Goal: Task Accomplishment & Management: Manage account settings

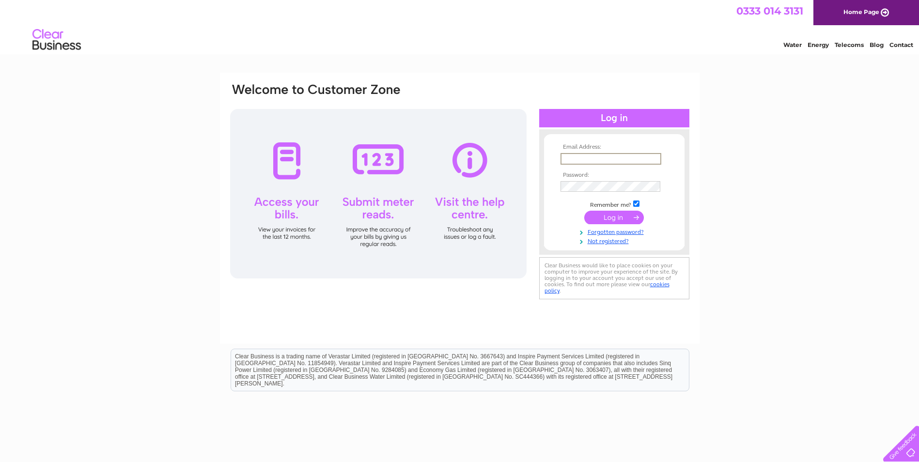
click at [591, 158] on input "text" at bounding box center [610, 159] width 101 height 12
type input "natalie.rogerson@reallifeoptions.org"
click at [584, 211] on input "submit" at bounding box center [614, 218] width 60 height 14
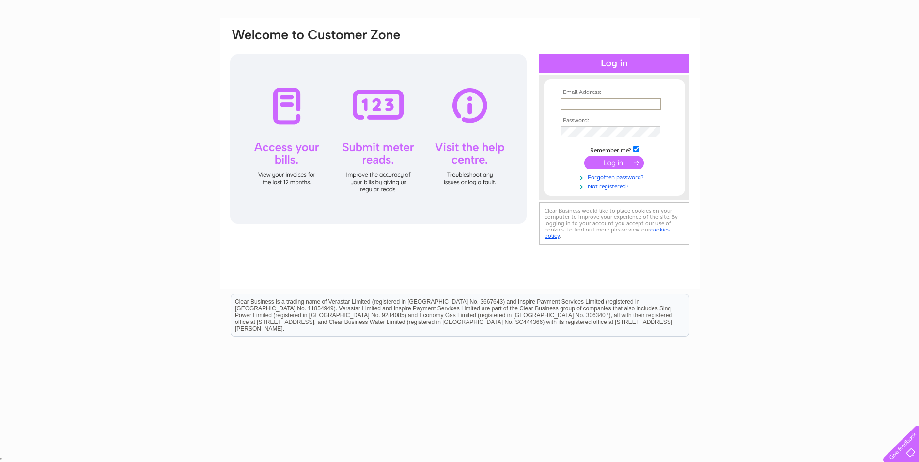
click at [653, 108] on input "text" at bounding box center [610, 104] width 101 height 12
type input "natalie.rogerson@reallifeoptions.org"
click at [609, 160] on input "submit" at bounding box center [614, 163] width 60 height 14
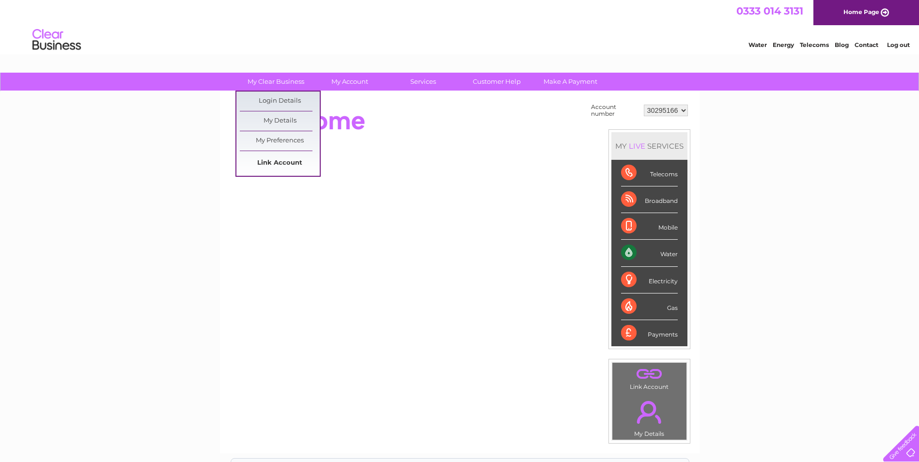
click at [266, 165] on link "Link Account" at bounding box center [280, 163] width 80 height 19
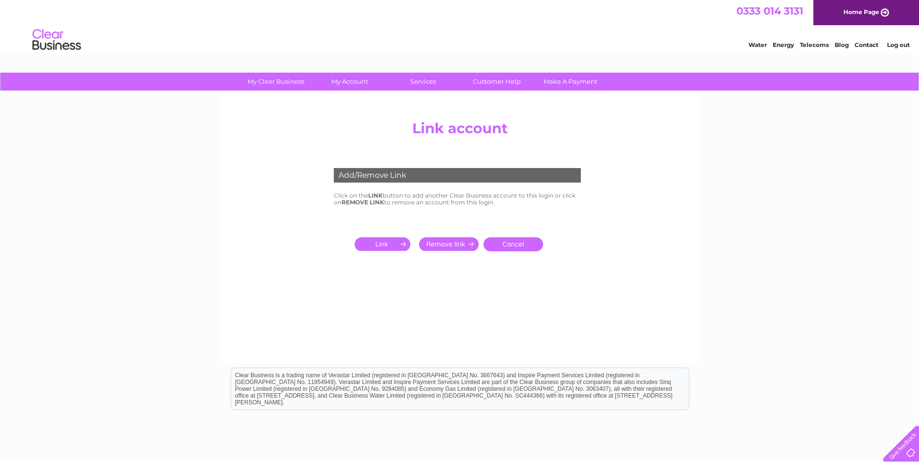
click at [382, 241] on input "submit" at bounding box center [384, 244] width 60 height 14
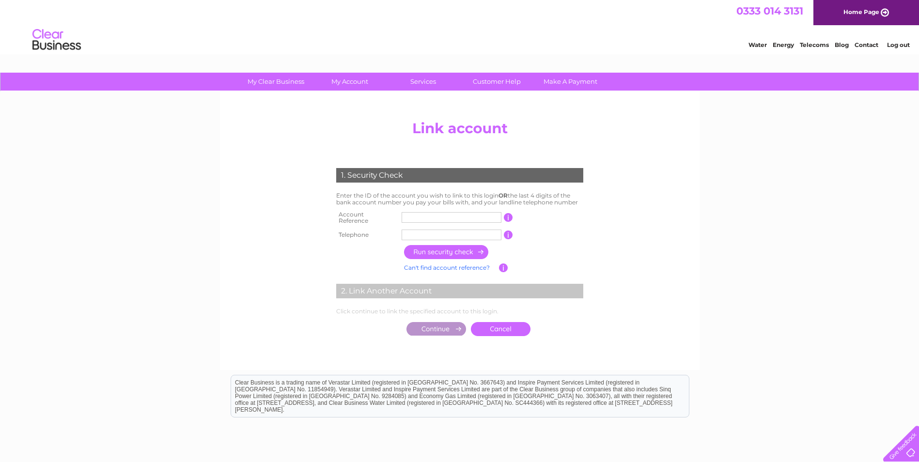
click at [464, 215] on input "text" at bounding box center [451, 217] width 100 height 11
type input "30311213"
click at [435, 230] on input "text" at bounding box center [451, 235] width 100 height 11
type input "07872400917"
click at [471, 248] on input "button" at bounding box center [446, 252] width 85 height 14
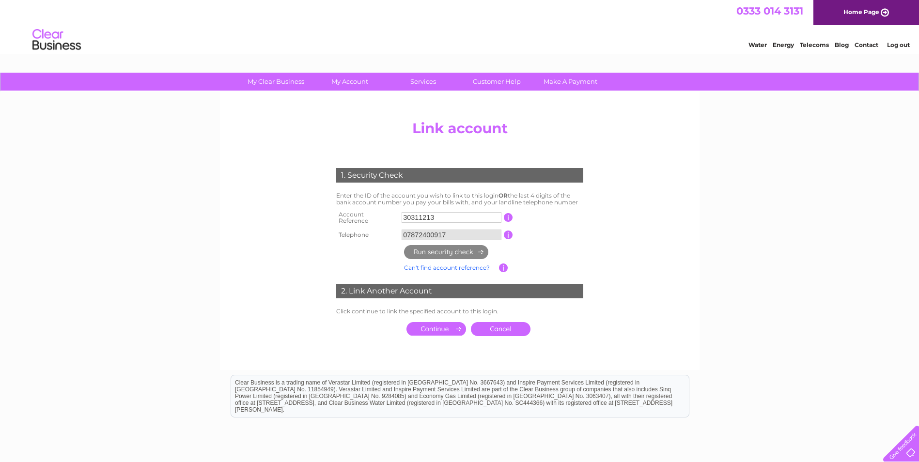
click at [429, 326] on input "submit" at bounding box center [436, 329] width 60 height 14
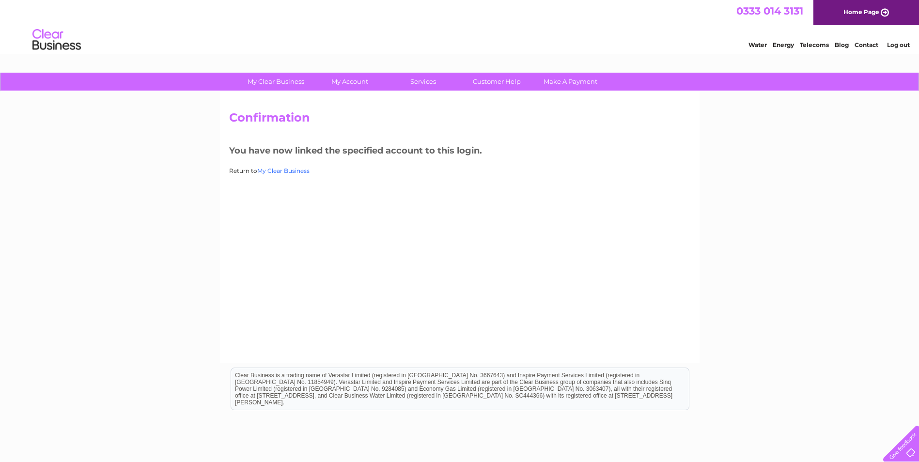
click at [293, 170] on link "My Clear Business" at bounding box center [283, 170] width 52 height 7
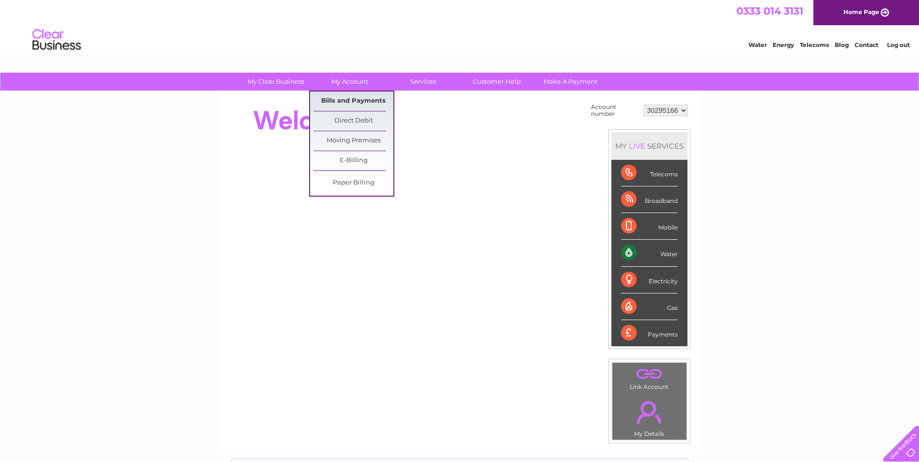
click at [349, 95] on link "Bills and Payments" at bounding box center [353, 101] width 80 height 19
click at [356, 95] on link "Bills and Payments" at bounding box center [353, 101] width 80 height 19
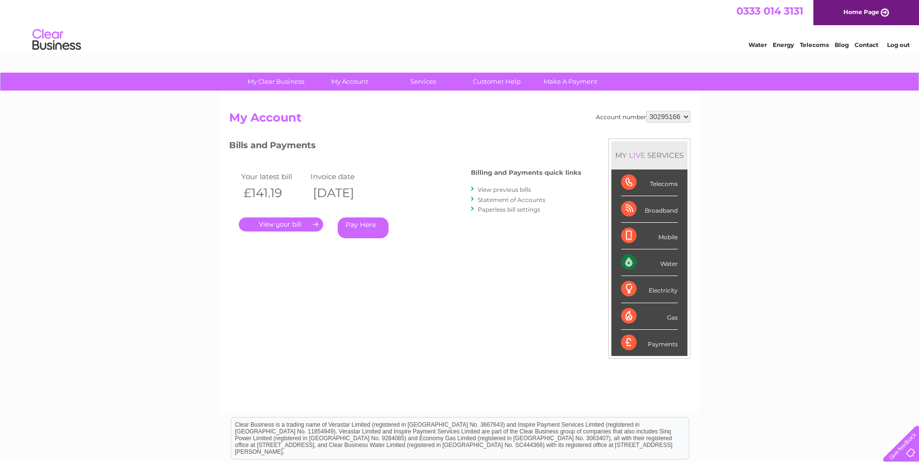
click at [680, 114] on select "30295166 30311213" at bounding box center [668, 117] width 44 height 12
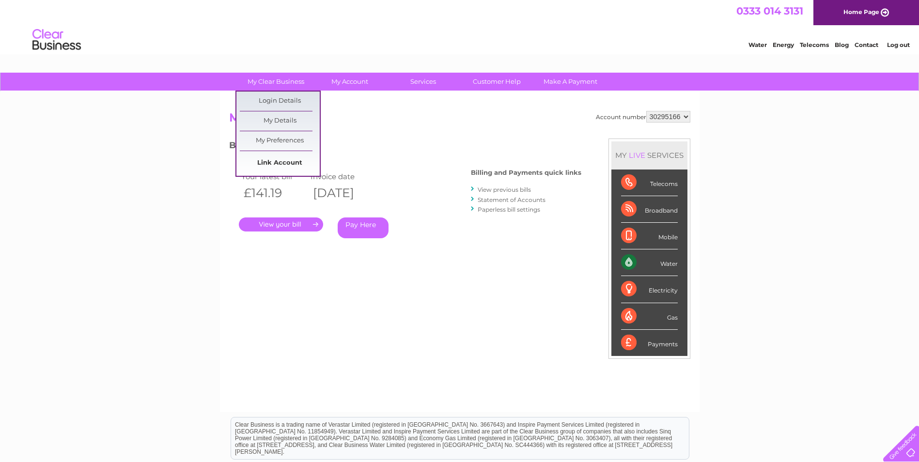
click at [271, 159] on link "Link Account" at bounding box center [280, 163] width 80 height 19
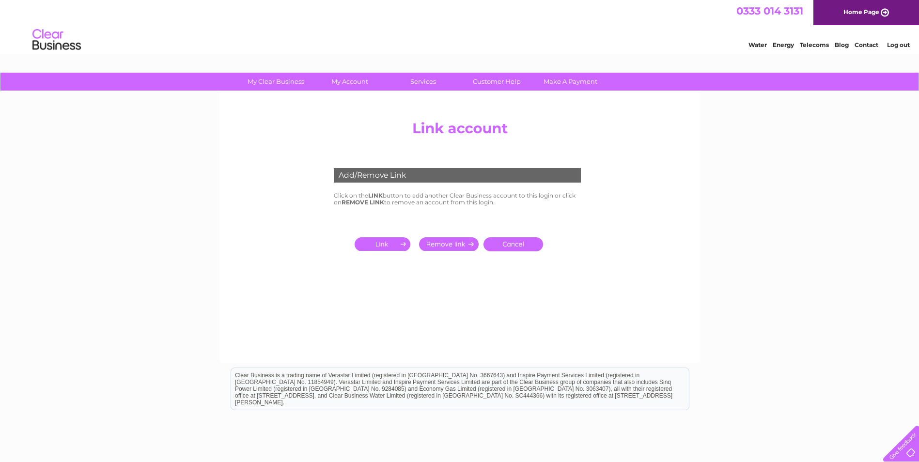
click at [384, 246] on input "submit" at bounding box center [384, 244] width 60 height 14
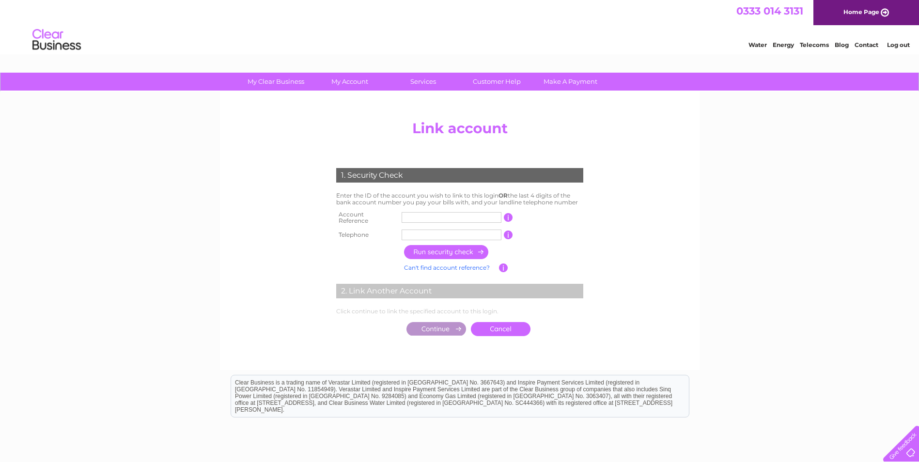
click at [418, 217] on input "text" at bounding box center [451, 217] width 100 height 11
type input "30317106"
click at [466, 231] on input "text" at bounding box center [451, 235] width 100 height 11
type input "07872400917"
click at [429, 248] on input "button" at bounding box center [446, 252] width 85 height 14
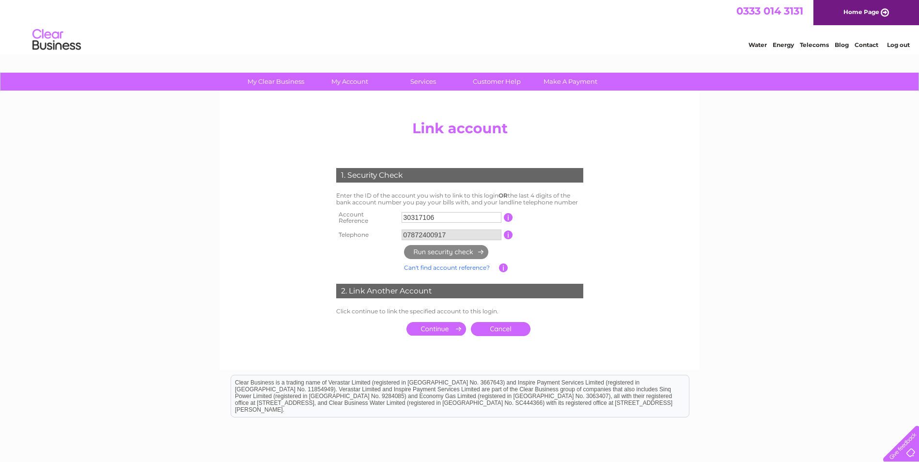
click at [434, 324] on input "submit" at bounding box center [436, 329] width 60 height 14
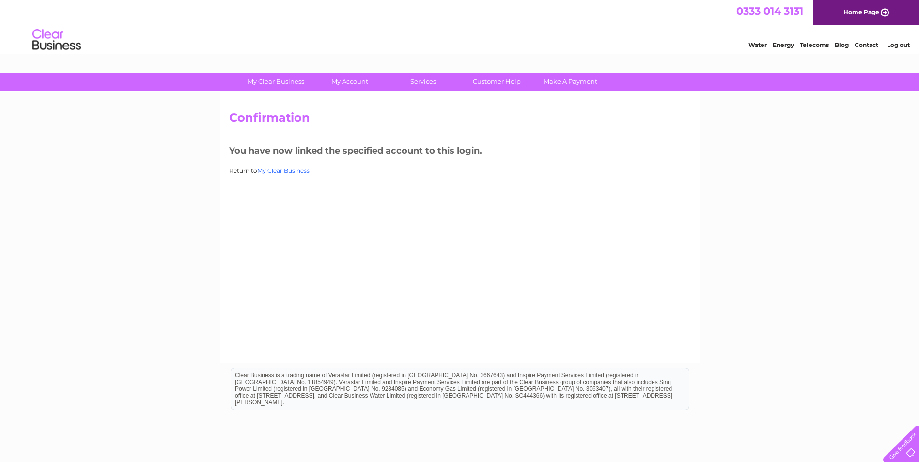
click at [293, 171] on link "My Clear Business" at bounding box center [283, 170] width 52 height 7
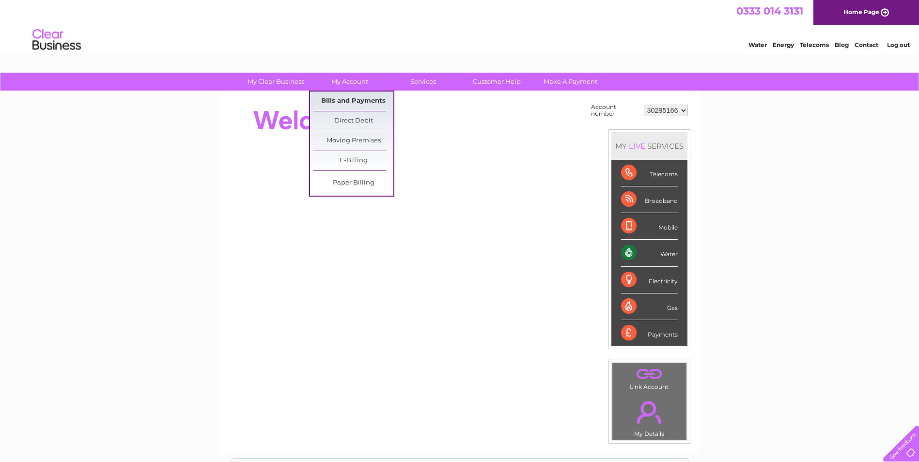
click at [361, 98] on link "Bills and Payments" at bounding box center [353, 101] width 80 height 19
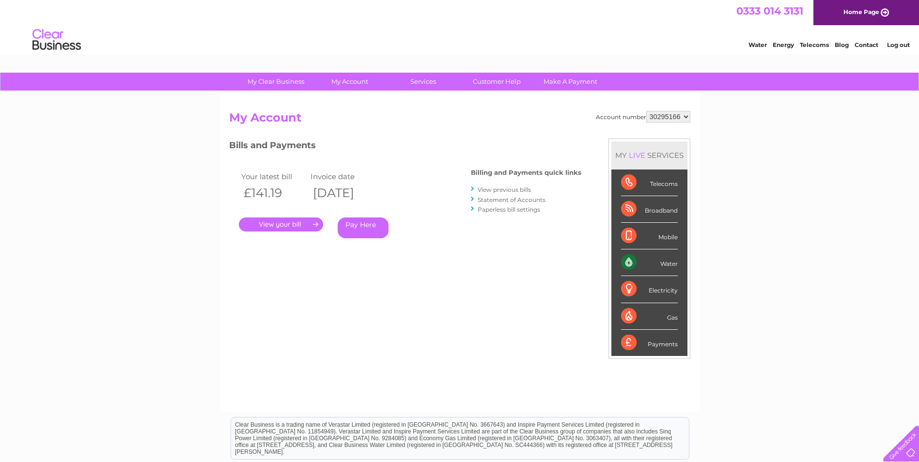
click at [682, 113] on select "30295166 30311213 30317106" at bounding box center [668, 117] width 44 height 12
click at [678, 112] on select "30295166 30311213 30317106" at bounding box center [668, 117] width 44 height 12
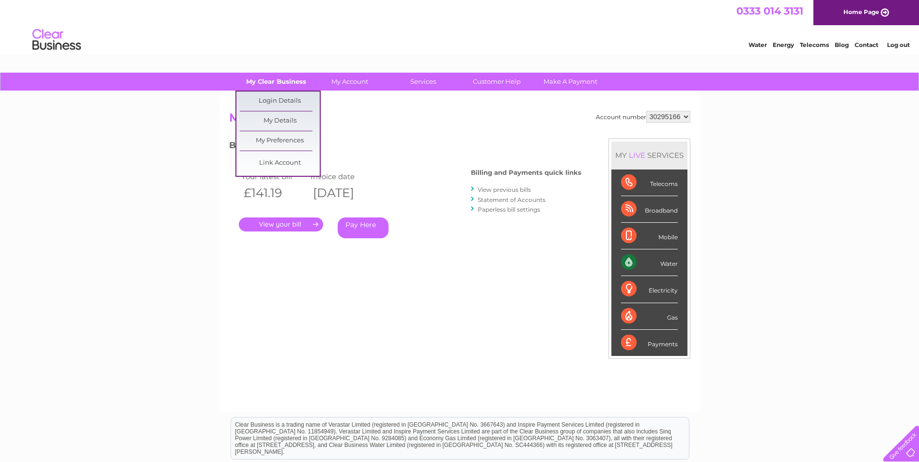
click at [271, 77] on link "My Clear Business" at bounding box center [276, 82] width 80 height 18
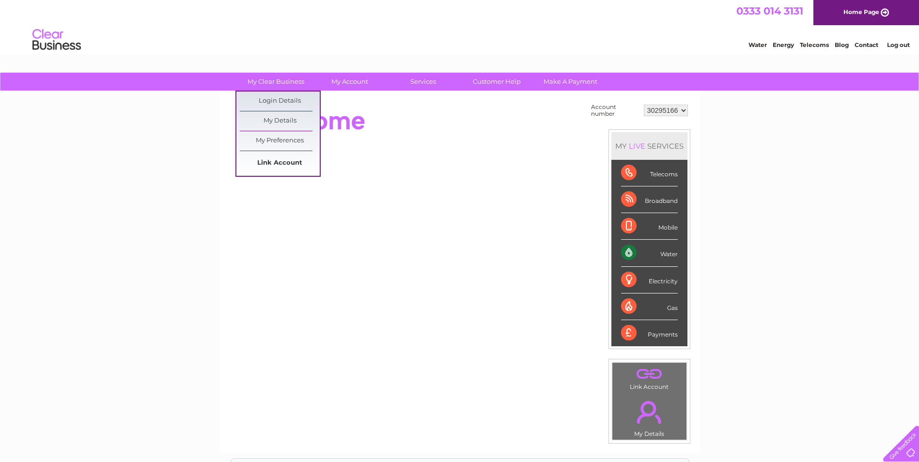
click at [273, 160] on link "Link Account" at bounding box center [280, 163] width 80 height 19
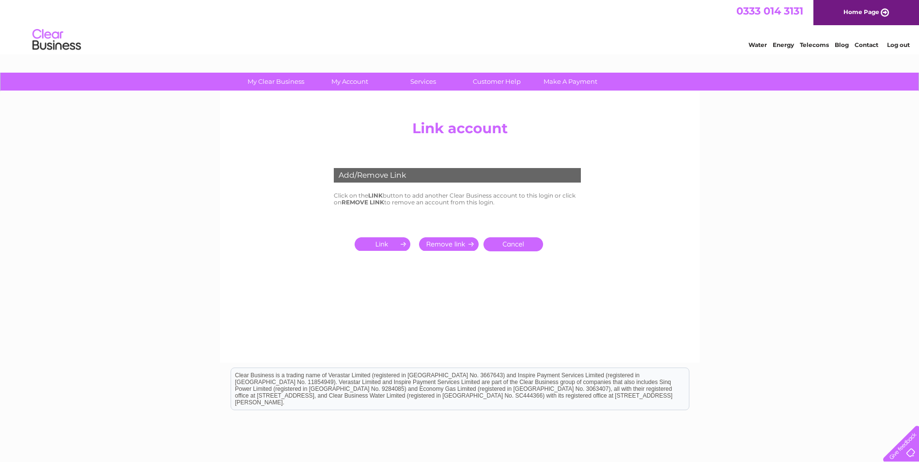
click at [376, 241] on input "submit" at bounding box center [384, 244] width 60 height 14
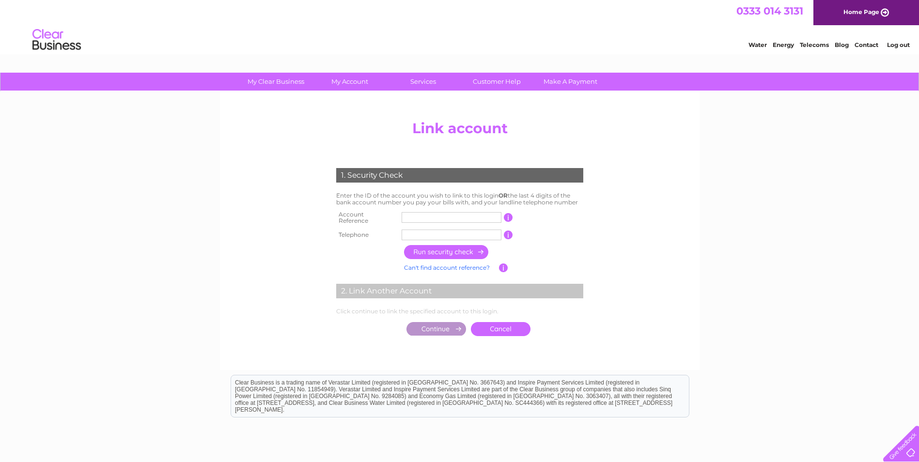
click at [468, 217] on input "text" at bounding box center [451, 217] width 100 height 11
type input "30307800"
click at [485, 230] on input "text" at bounding box center [451, 235] width 100 height 11
type input "07872400917"
click at [444, 248] on input "button" at bounding box center [446, 252] width 85 height 14
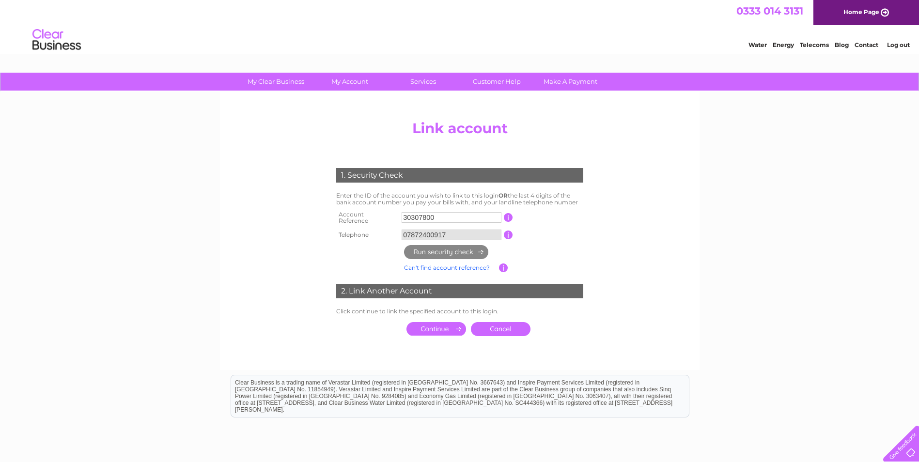
click at [435, 323] on input "submit" at bounding box center [436, 329] width 60 height 14
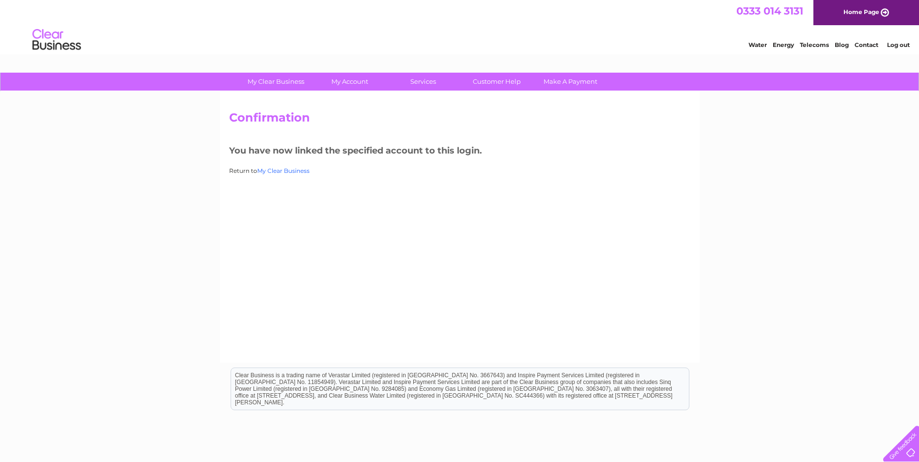
click at [287, 171] on link "My Clear Business" at bounding box center [283, 170] width 52 height 7
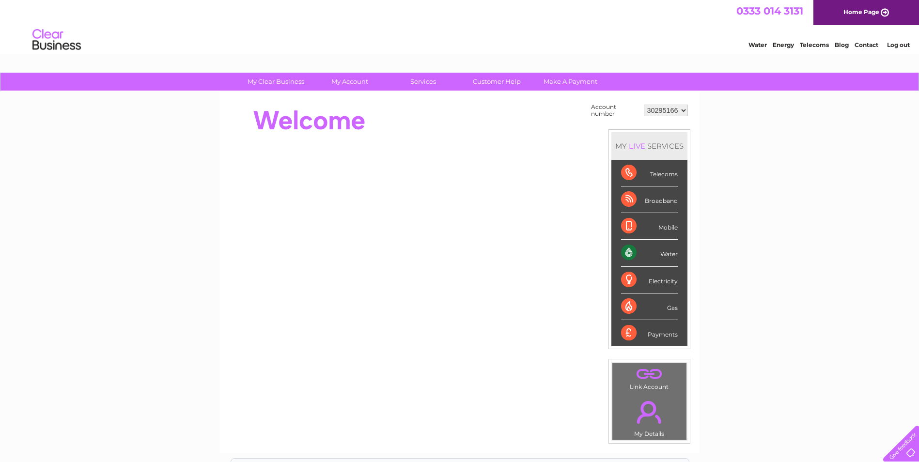
click at [682, 108] on select "30295166 30307800 30311213 30317106" at bounding box center [666, 111] width 44 height 12
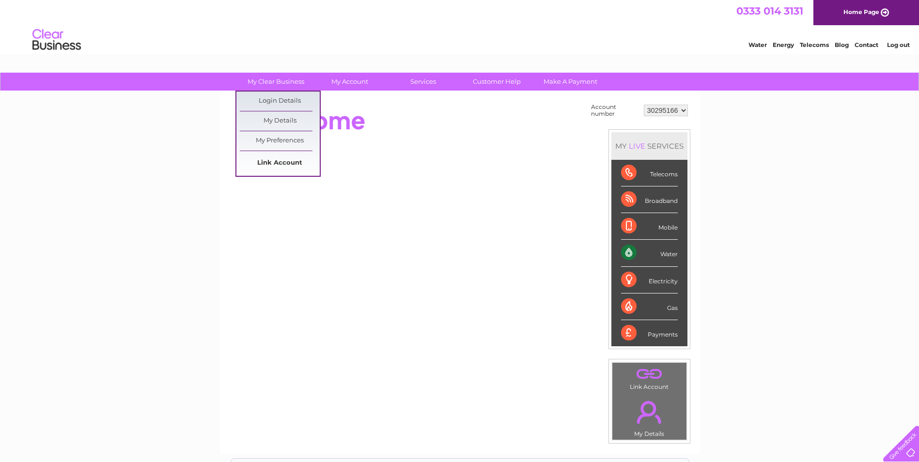
click at [279, 157] on link "Link Account" at bounding box center [280, 163] width 80 height 19
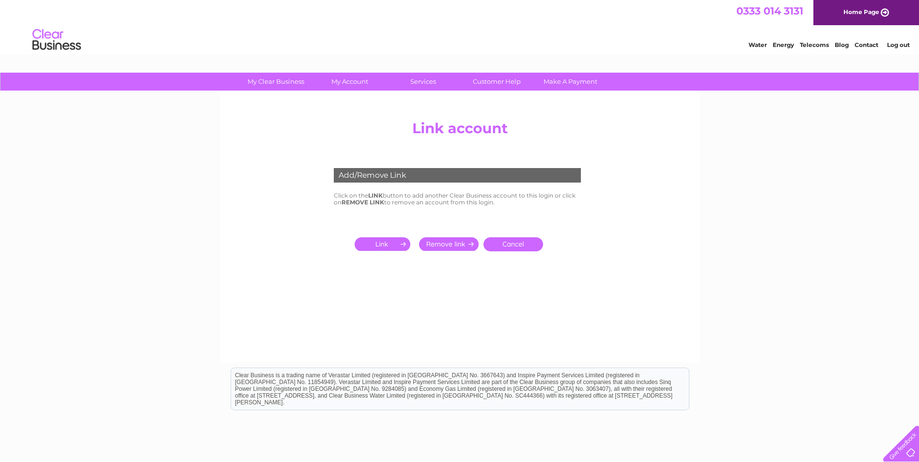
click at [364, 245] on input "submit" at bounding box center [384, 244] width 60 height 14
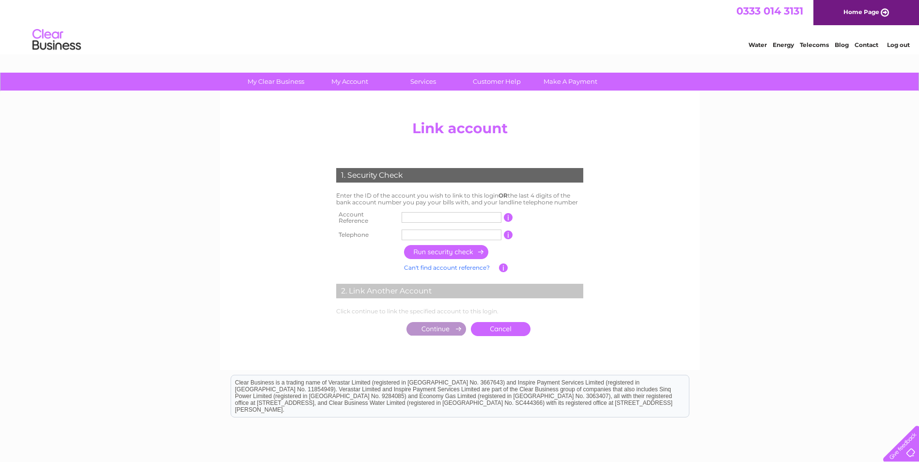
click at [485, 217] on input "text" at bounding box center [451, 217] width 100 height 11
type input "30295166"
click at [466, 230] on input "text" at bounding box center [451, 235] width 100 height 11
type input "07872400917"
click at [432, 247] on input "button" at bounding box center [446, 252] width 85 height 14
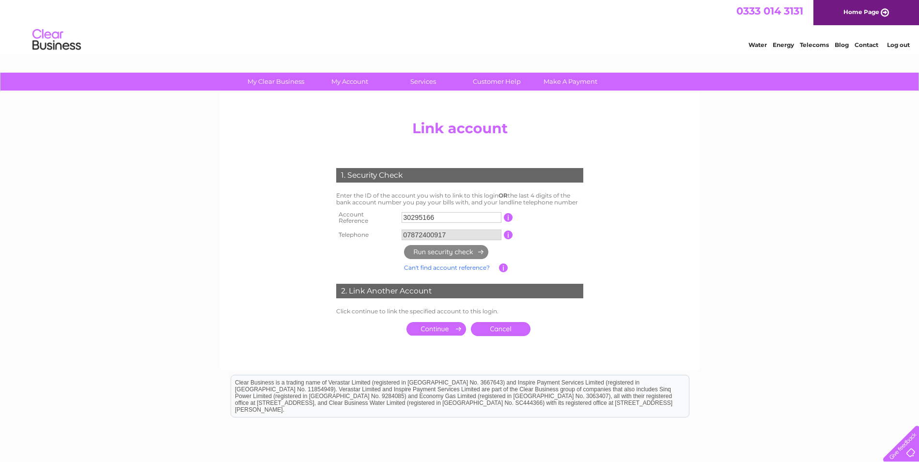
click at [436, 320] on td at bounding box center [436, 329] width 64 height 19
click at [449, 322] on input "submit" at bounding box center [436, 329] width 60 height 14
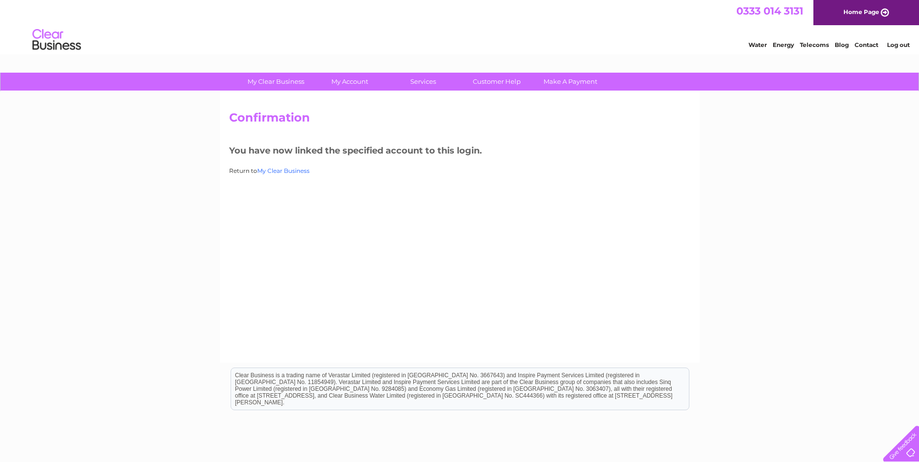
click at [272, 171] on link "My Clear Business" at bounding box center [283, 170] width 52 height 7
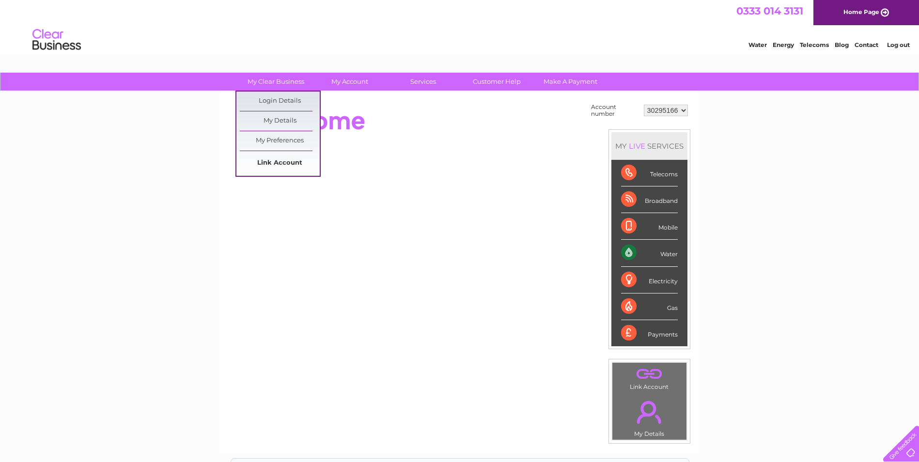
click at [279, 163] on link "Link Account" at bounding box center [280, 163] width 80 height 19
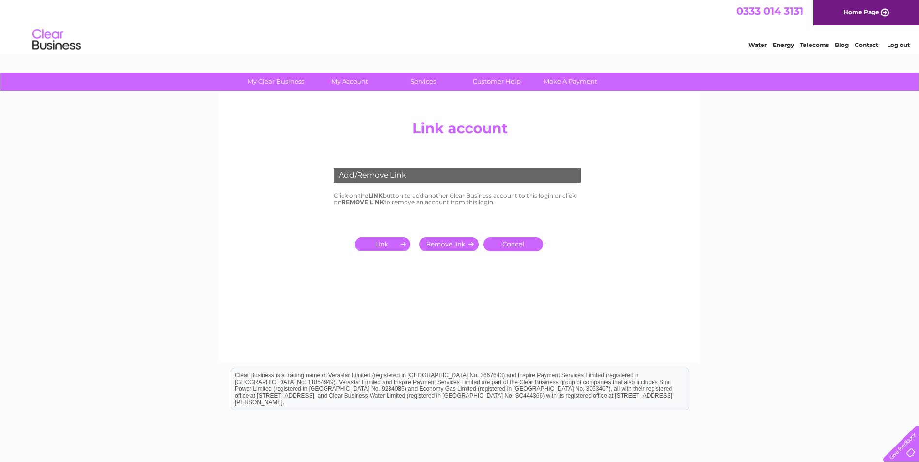
click at [399, 239] on input "submit" at bounding box center [384, 244] width 60 height 14
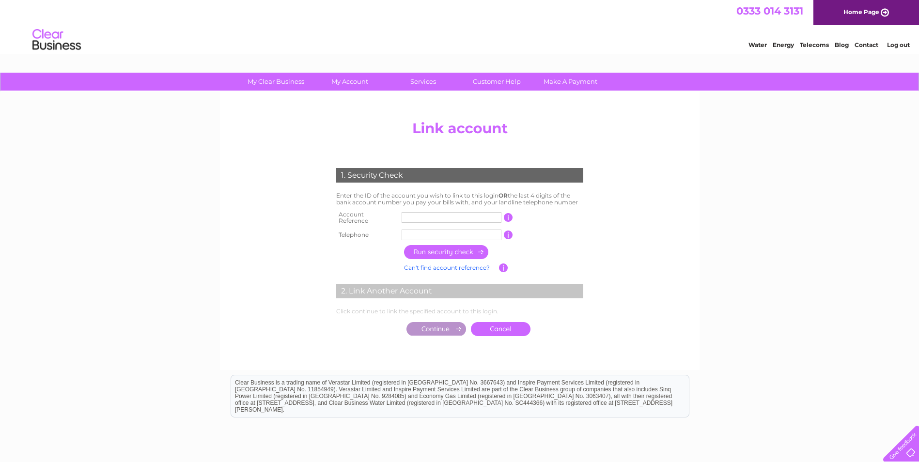
click at [481, 221] on td at bounding box center [451, 217] width 105 height 19
click at [474, 214] on input "text" at bounding box center [451, 217] width 100 height 11
type input "30294475"
click at [461, 231] on input "text" at bounding box center [451, 235] width 100 height 11
type input "07872400917"
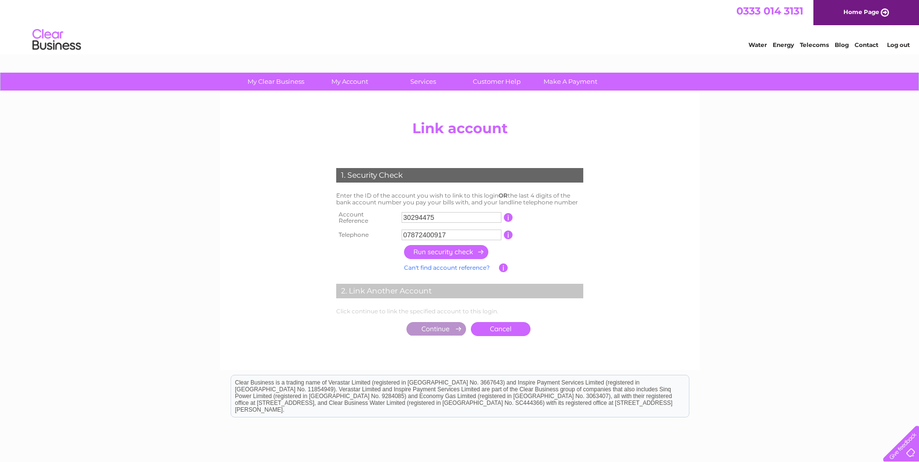
click at [449, 247] on input "button" at bounding box center [446, 252] width 85 height 14
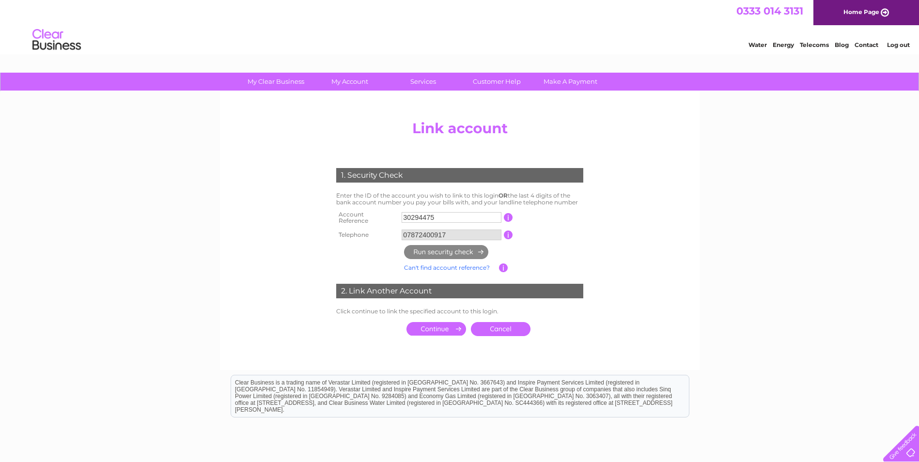
click at [446, 323] on input "submit" at bounding box center [436, 329] width 60 height 14
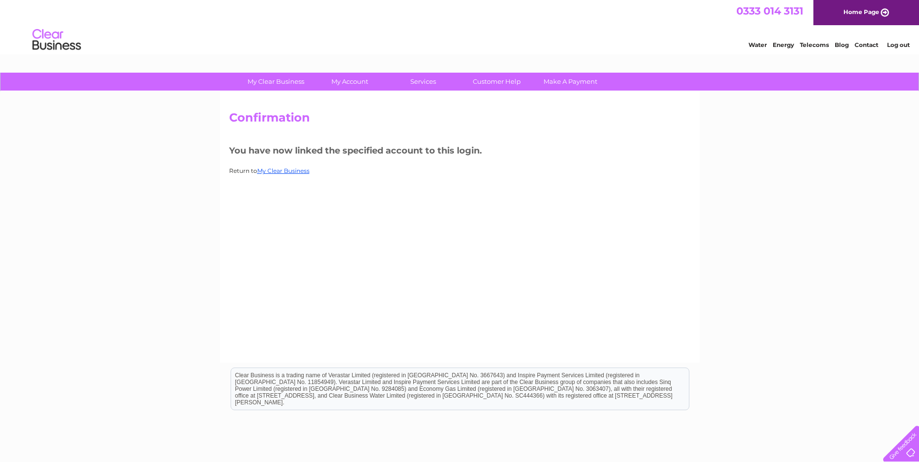
click at [286, 166] on div "Confirmation You have now linked the specified account to this login. Return to…" at bounding box center [459, 227] width 479 height 271
click at [286, 169] on link "My Clear Business" at bounding box center [283, 170] width 52 height 7
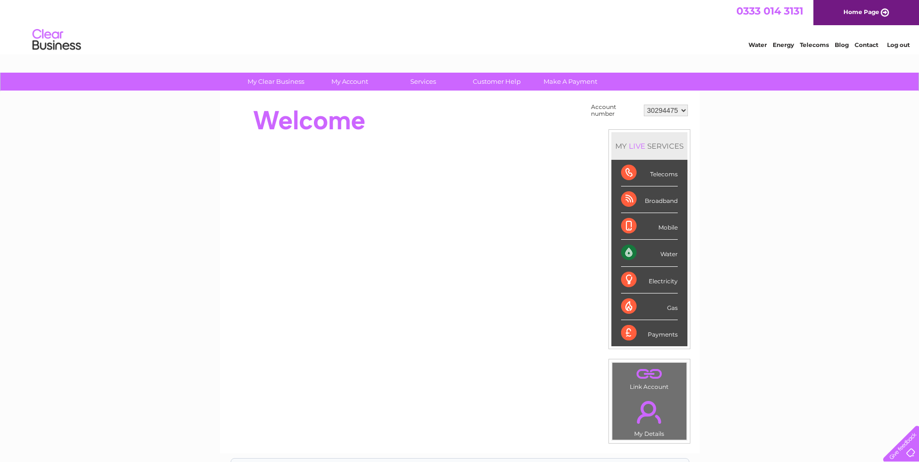
click at [683, 109] on select "30294475 30295166 30307800 30311213 30317106" at bounding box center [666, 111] width 44 height 12
click at [735, 126] on div "My Clear Business Login Details My Details My Preferences Link Account My Accou…" at bounding box center [459, 346] width 919 height 546
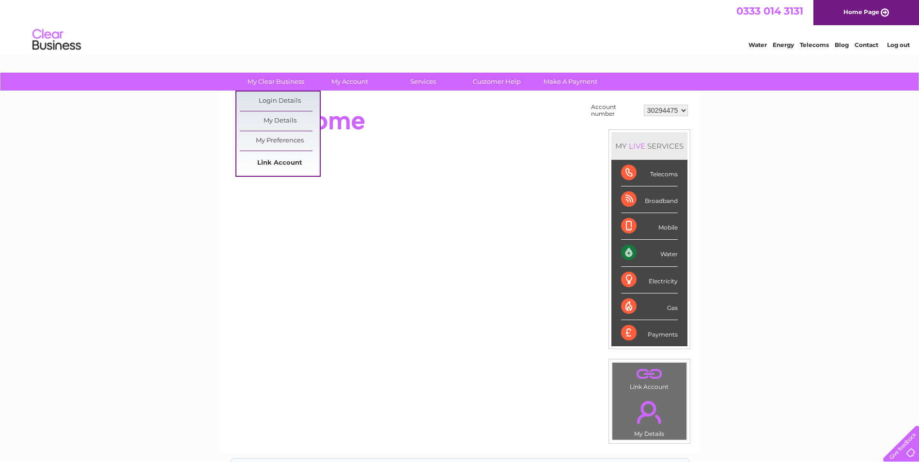
click at [281, 161] on link "Link Account" at bounding box center [280, 163] width 80 height 19
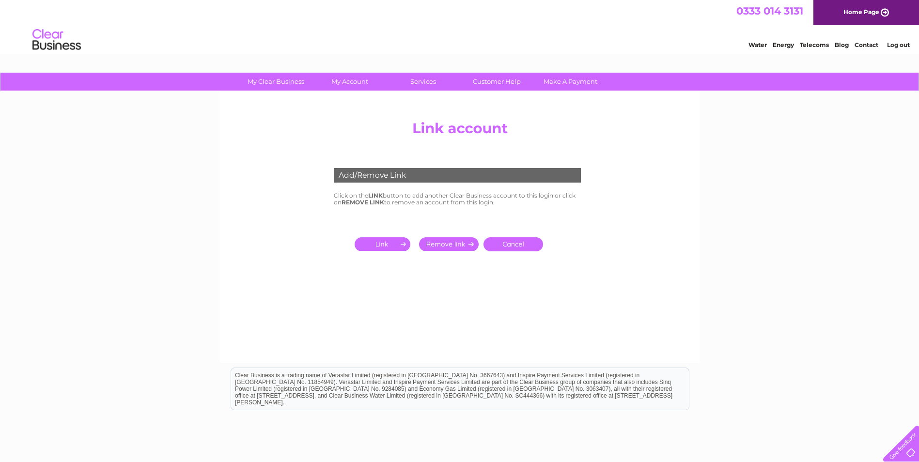
click at [374, 238] on input "submit" at bounding box center [384, 244] width 60 height 14
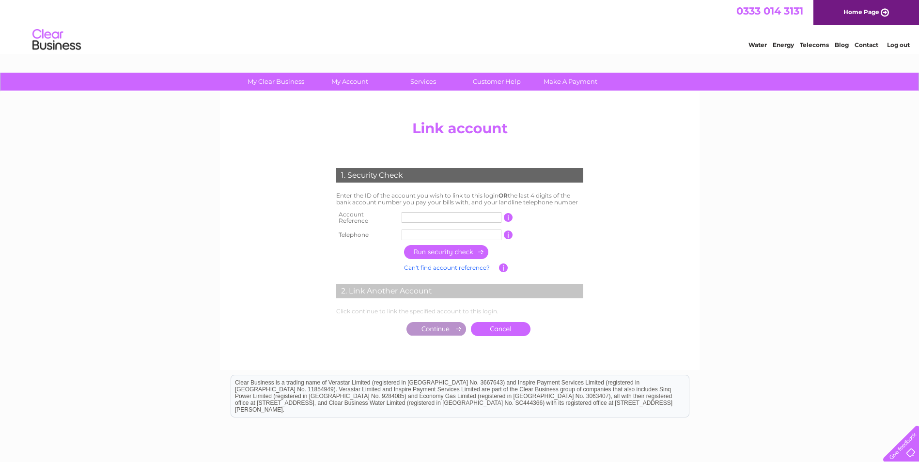
click at [459, 213] on input "text" at bounding box center [451, 217] width 100 height 11
type input "30280254"
click at [424, 227] on td at bounding box center [451, 234] width 105 height 15
click at [422, 231] on input "text" at bounding box center [451, 235] width 100 height 11
type input "07872400917"
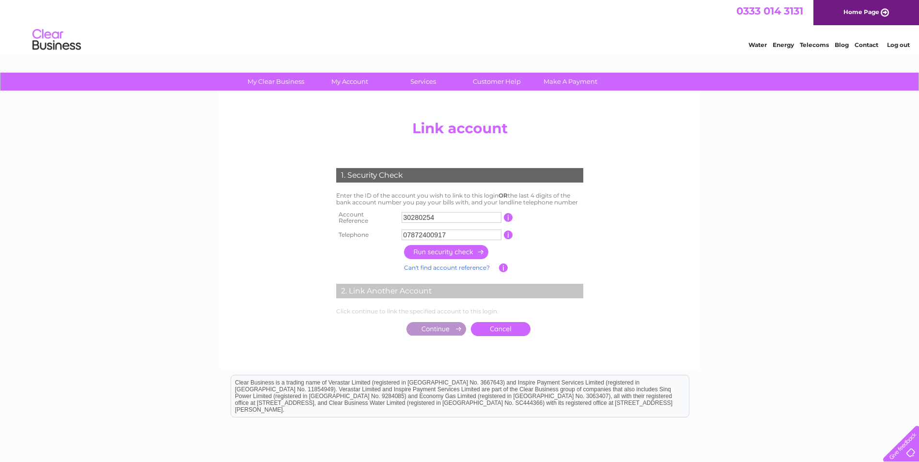
click at [447, 248] on input "button" at bounding box center [446, 252] width 85 height 14
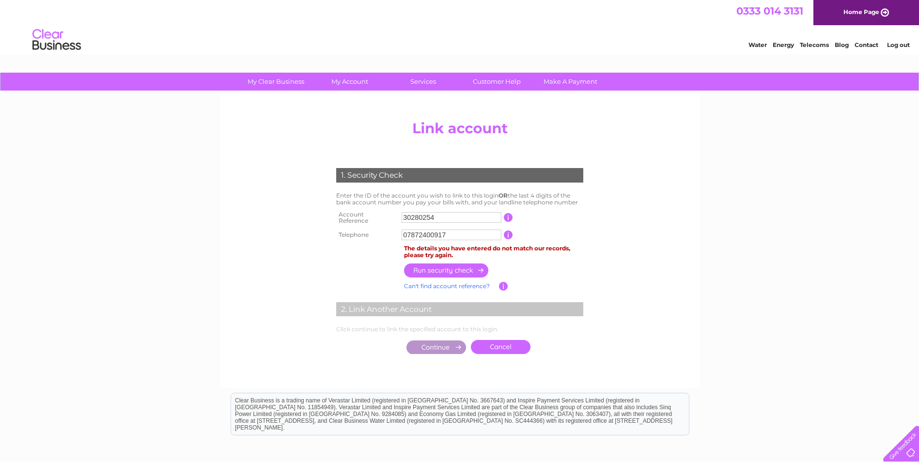
click at [421, 213] on input "30280254" at bounding box center [451, 217] width 100 height 11
click at [453, 216] on input "30280254" at bounding box center [451, 217] width 100 height 11
drag, startPoint x: 440, startPoint y: 215, endPoint x: 334, endPoint y: 222, distance: 106.3
click at [334, 222] on tr "Account Reference 30280254 This should appear at the top of your bill and its t…" at bounding box center [460, 217] width 252 height 19
type input "30280254"
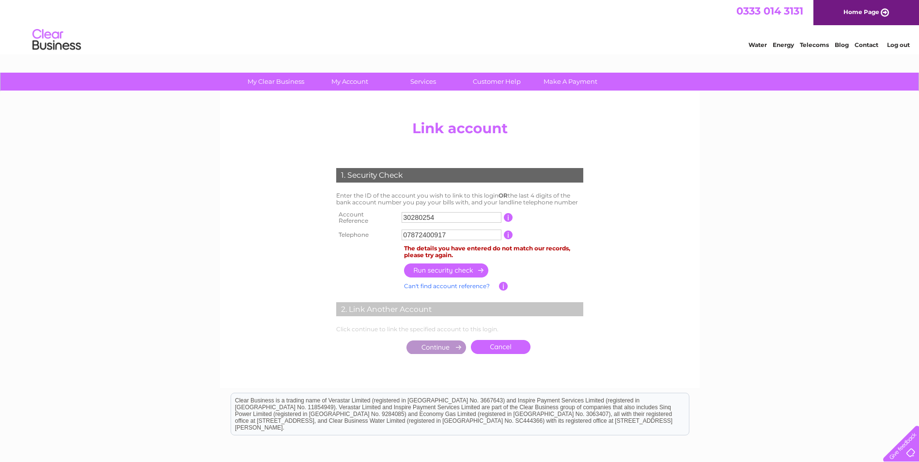
drag, startPoint x: 471, startPoint y: 229, endPoint x: 376, endPoint y: 242, distance: 95.7
click at [357, 243] on div "1. Security Check Enter the ID of the account you wish to link to this login OR…" at bounding box center [459, 258] width 292 height 200
type input "07872400917"
click at [437, 267] on input "button" at bounding box center [446, 270] width 85 height 14
drag, startPoint x: 822, startPoint y: 169, endPoint x: 880, endPoint y: 157, distance: 59.9
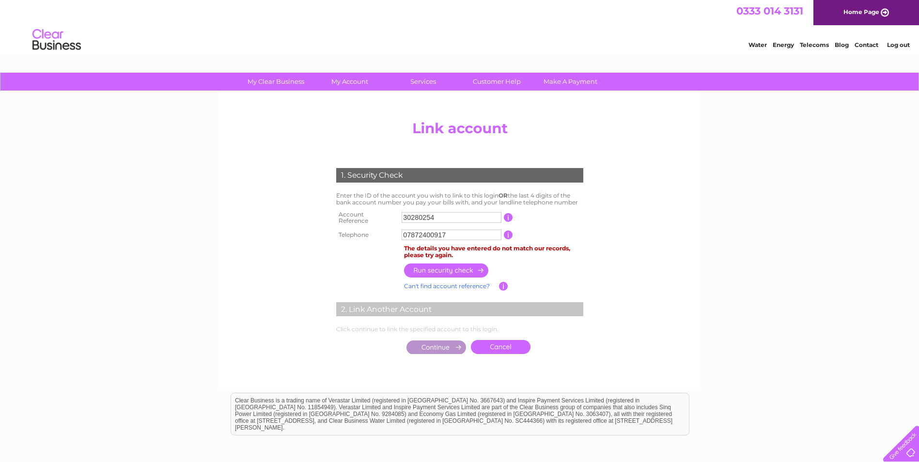
click at [822, 170] on div "My Clear Business Login Details My Details My Preferences Link Account My Accou…" at bounding box center [459, 313] width 919 height 481
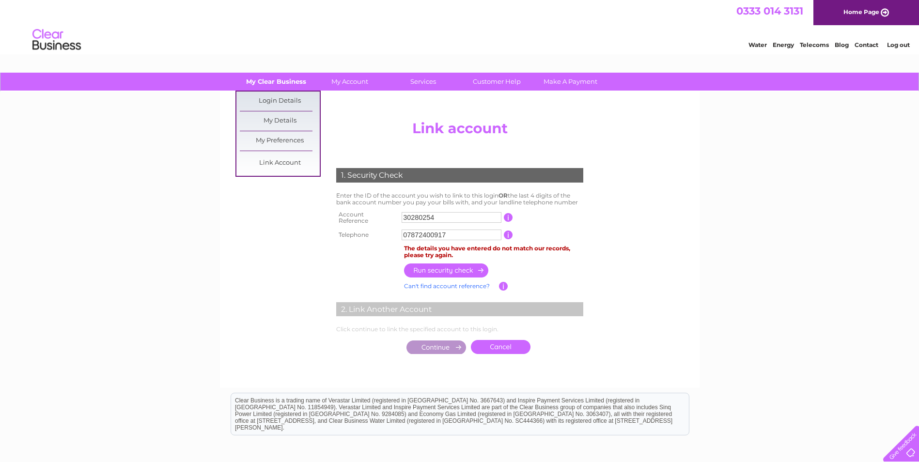
click at [263, 81] on link "My Clear Business" at bounding box center [276, 82] width 80 height 18
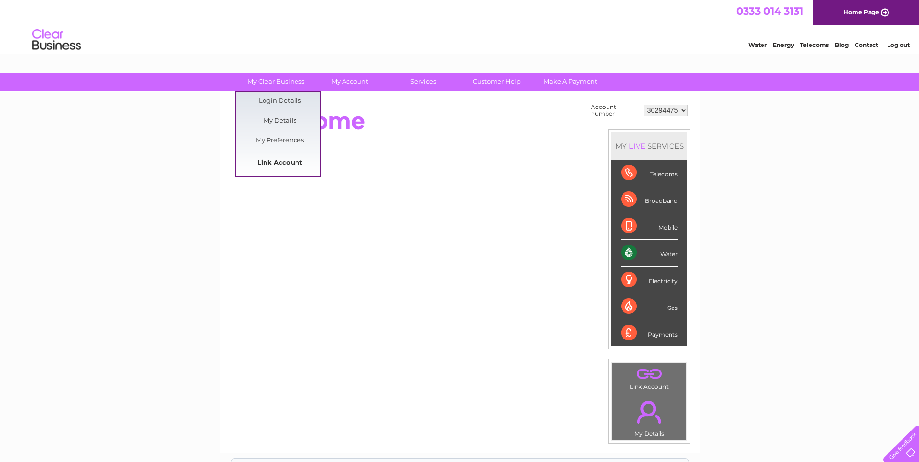
click at [271, 159] on link "Link Account" at bounding box center [280, 163] width 80 height 19
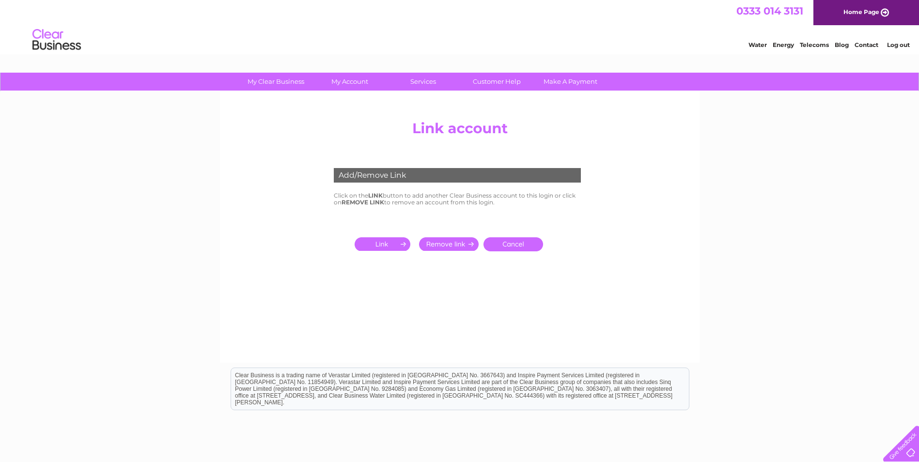
click at [368, 246] on input "submit" at bounding box center [384, 244] width 60 height 14
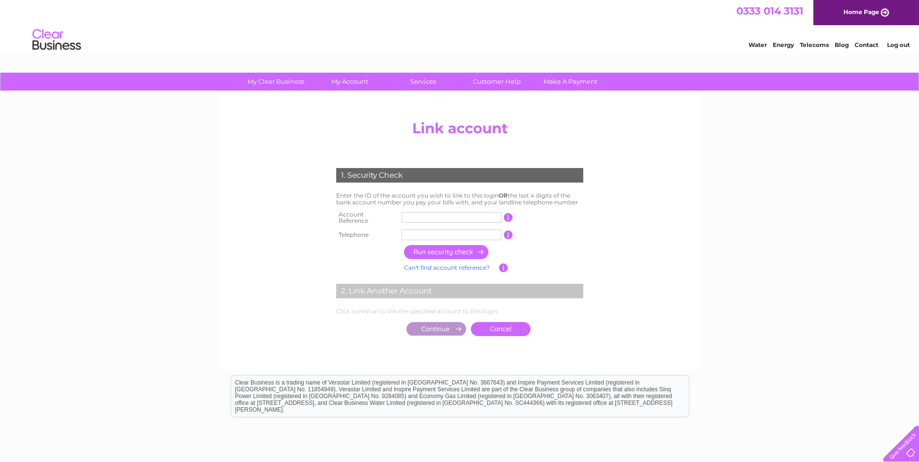
click at [474, 214] on input "text" at bounding box center [451, 217] width 100 height 11
type input "1120706"
click at [479, 233] on input "text" at bounding box center [451, 235] width 100 height 11
type input "07872400917"
click at [441, 247] on input "button" at bounding box center [446, 252] width 85 height 14
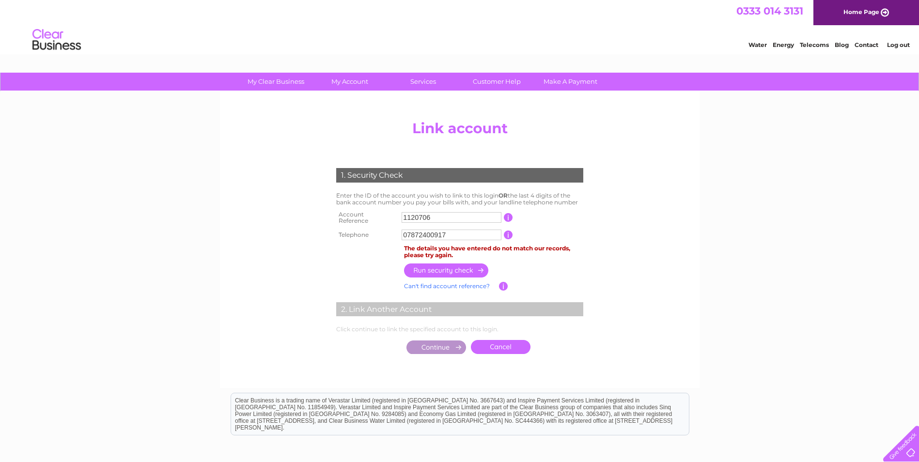
click at [636, 212] on center "Add/Remove Link Click on the LINK button to add another Clear Business account …" at bounding box center [459, 247] width 461 height 262
drag, startPoint x: 447, startPoint y: 214, endPoint x: 265, endPoint y: 213, distance: 182.1
click at [265, 213] on center "Add/Remove Link Click on the LINK button to add another Clear Business account …" at bounding box center [459, 247] width 461 height 262
type input "1115325"
click at [450, 267] on input "button" at bounding box center [446, 270] width 85 height 14
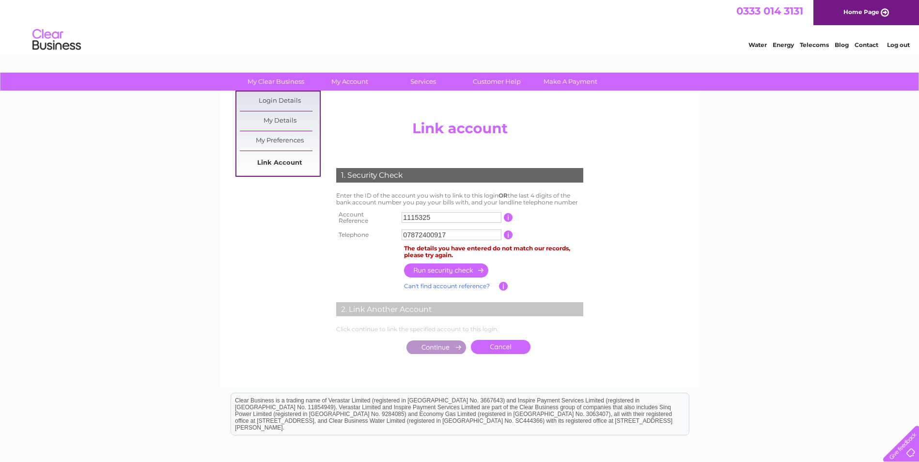
click at [277, 163] on link "Link Account" at bounding box center [280, 163] width 80 height 19
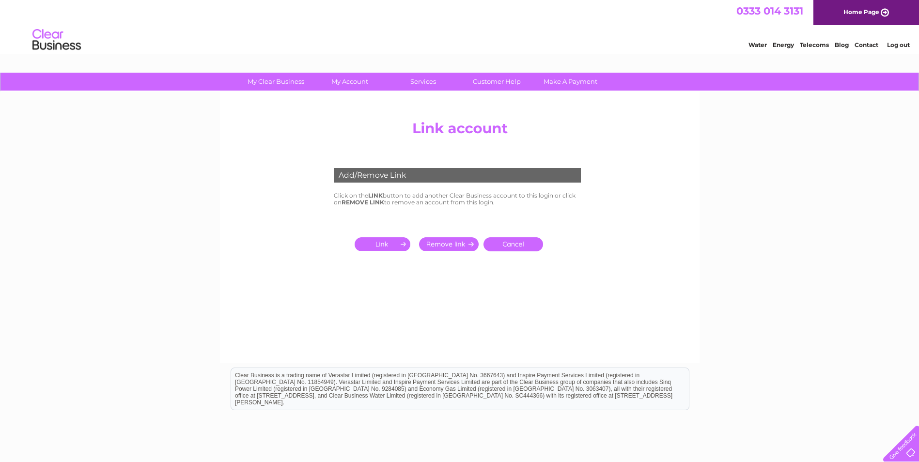
click at [381, 245] on input "submit" at bounding box center [384, 244] width 60 height 14
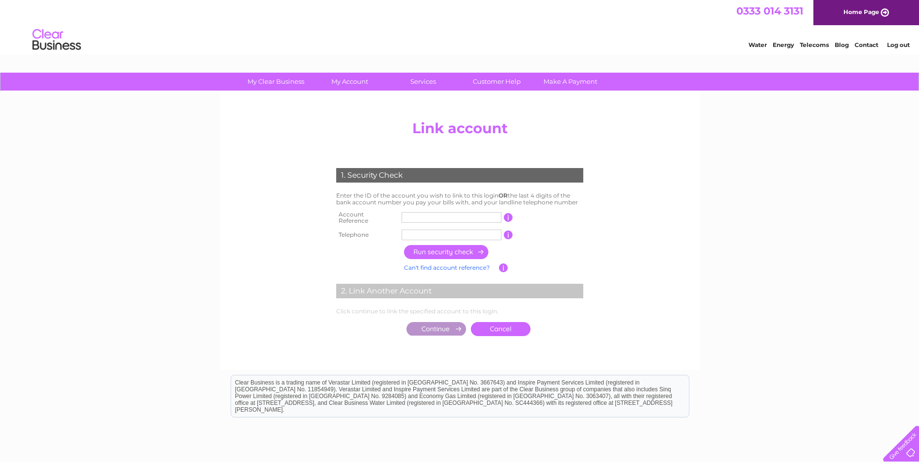
click at [483, 218] on input "text" at bounding box center [451, 217] width 100 height 11
type input "1115321"
click at [438, 230] on input "text" at bounding box center [451, 235] width 100 height 11
click at [443, 250] on input "button" at bounding box center [446, 252] width 85 height 14
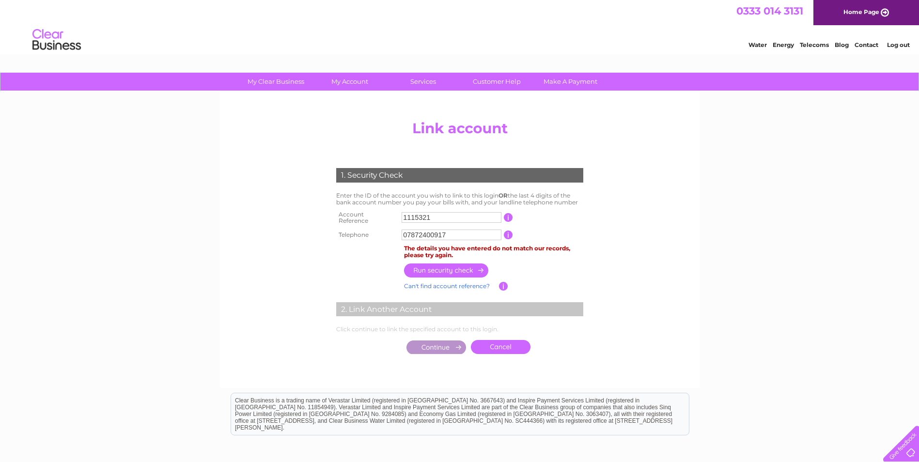
drag, startPoint x: 448, startPoint y: 232, endPoint x: 272, endPoint y: 232, distance: 176.3
click at [277, 232] on center "Add/Remove Link Click on the LINK button to add another Clear Business account …" at bounding box center [459, 247] width 461 height 262
type input "07872400917"
click at [472, 265] on input "button" at bounding box center [446, 270] width 85 height 14
drag, startPoint x: 461, startPoint y: 212, endPoint x: 371, endPoint y: 213, distance: 89.1
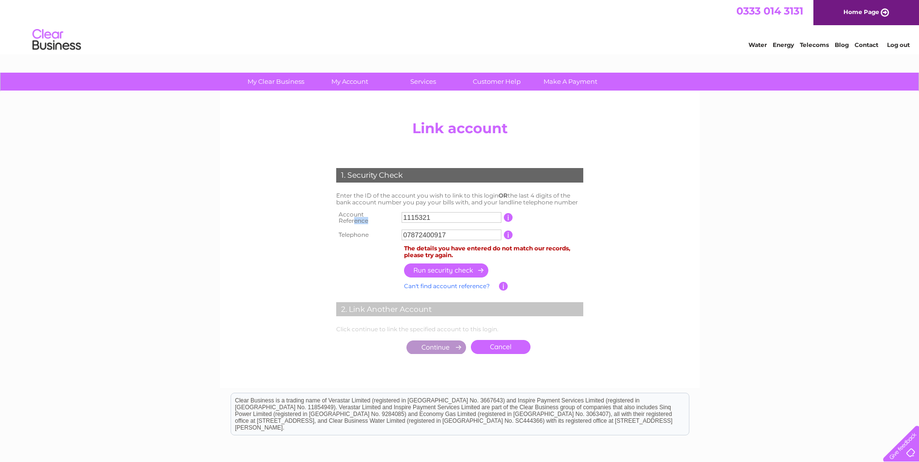
click at [372, 213] on tr "Account Reference 1115321 This should appear at the top of your bill and its th…" at bounding box center [460, 217] width 252 height 19
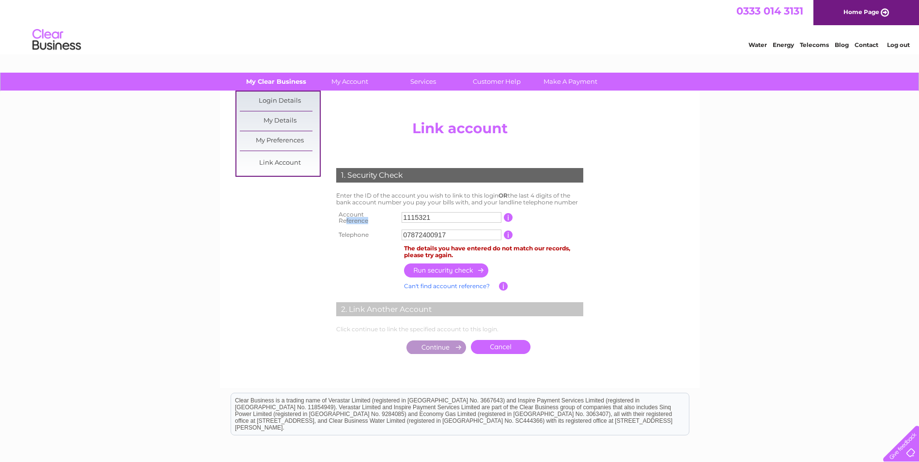
click at [279, 76] on link "My Clear Business" at bounding box center [276, 82] width 80 height 18
click at [292, 163] on link "Link Account" at bounding box center [280, 163] width 80 height 19
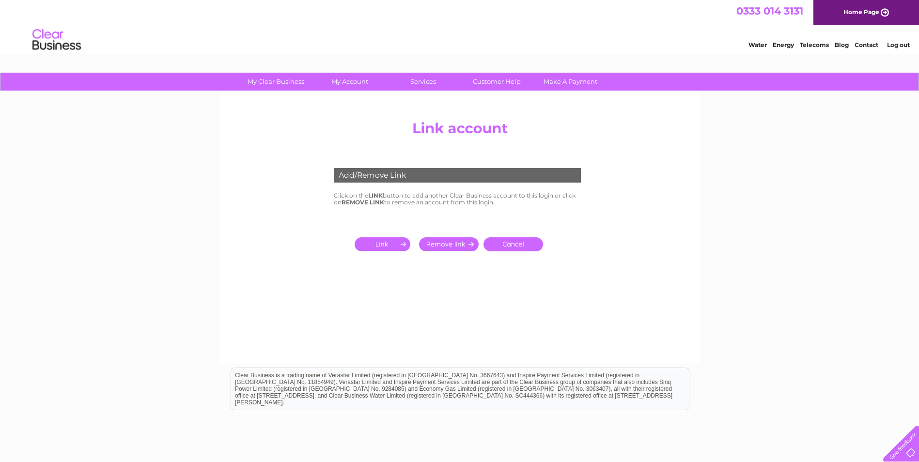
click at [378, 246] on input "submit" at bounding box center [384, 244] width 60 height 14
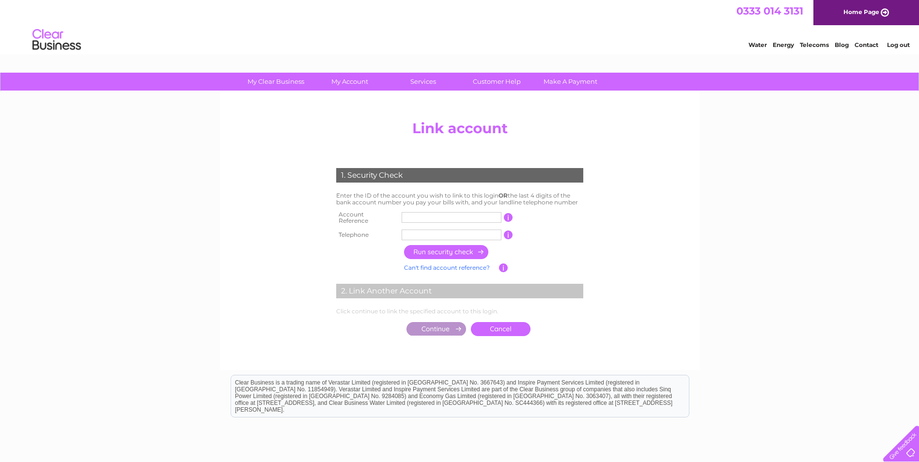
click at [425, 215] on input "text" at bounding box center [451, 217] width 100 height 11
type input "30280254"
click at [430, 231] on input "text" at bounding box center [451, 235] width 100 height 11
type input "07872400917"
click at [411, 247] on input "button" at bounding box center [446, 252] width 85 height 14
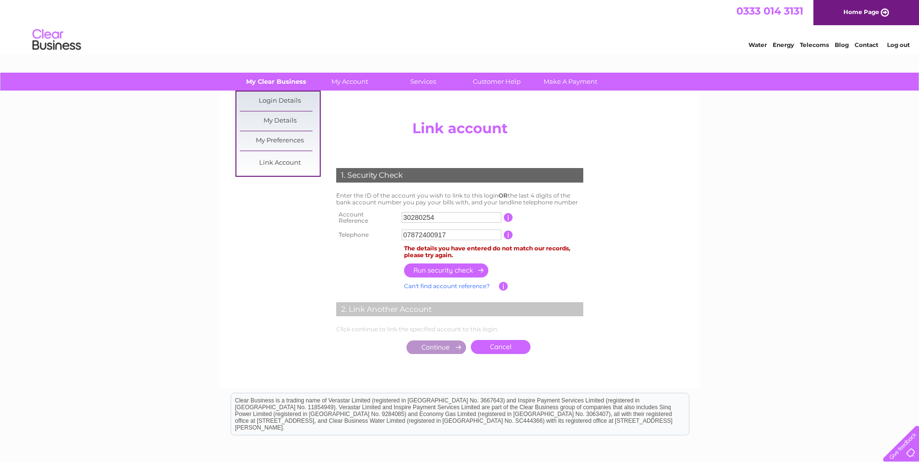
click at [269, 87] on link "My Clear Business" at bounding box center [276, 82] width 80 height 18
click at [274, 169] on link "Link Account" at bounding box center [280, 163] width 80 height 19
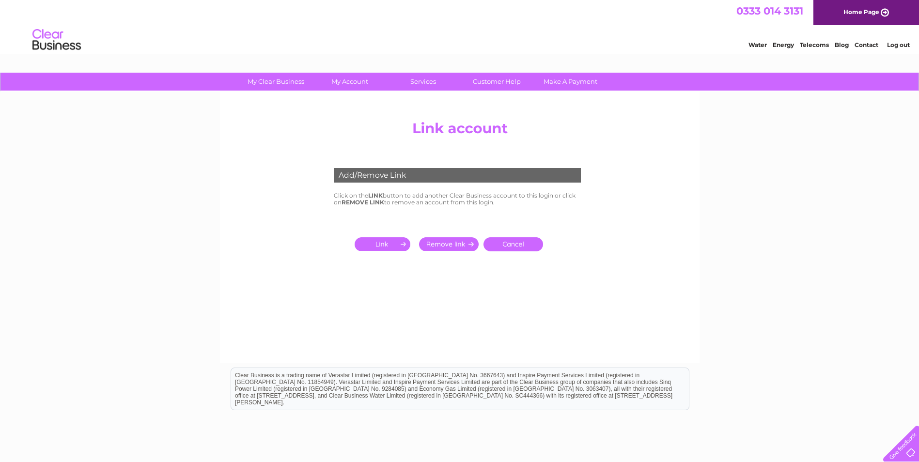
click at [382, 244] on input "submit" at bounding box center [384, 244] width 60 height 14
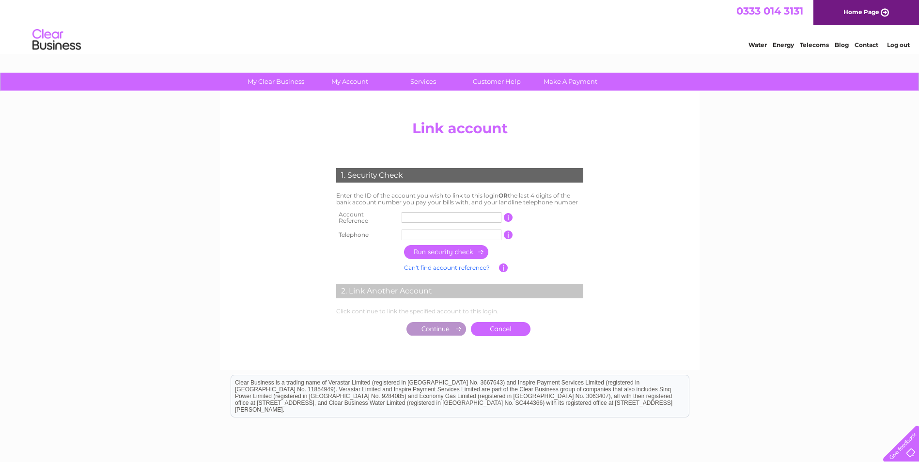
drag, startPoint x: 446, startPoint y: 218, endPoint x: 450, endPoint y: 209, distance: 10.6
click at [446, 217] on input "text" at bounding box center [451, 217] width 100 height 11
type input "1115311"
click at [476, 230] on input "text" at bounding box center [451, 235] width 100 height 11
type input "07872400917"
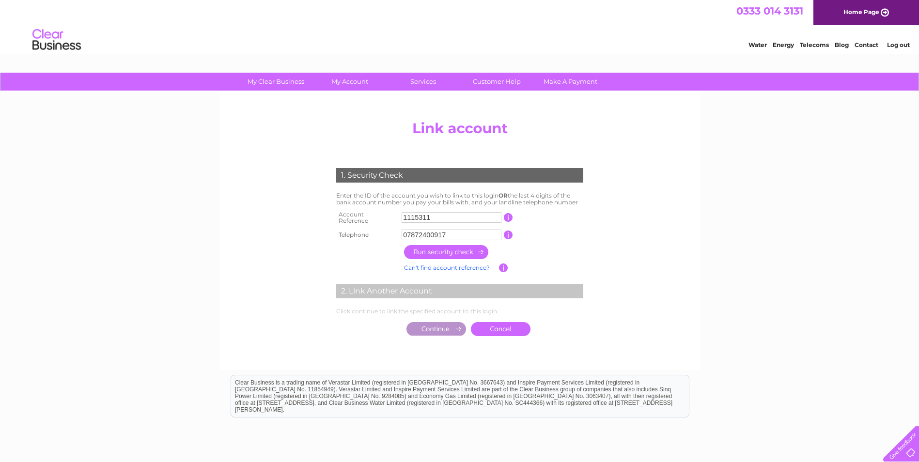
click at [428, 245] on input "button" at bounding box center [446, 252] width 85 height 14
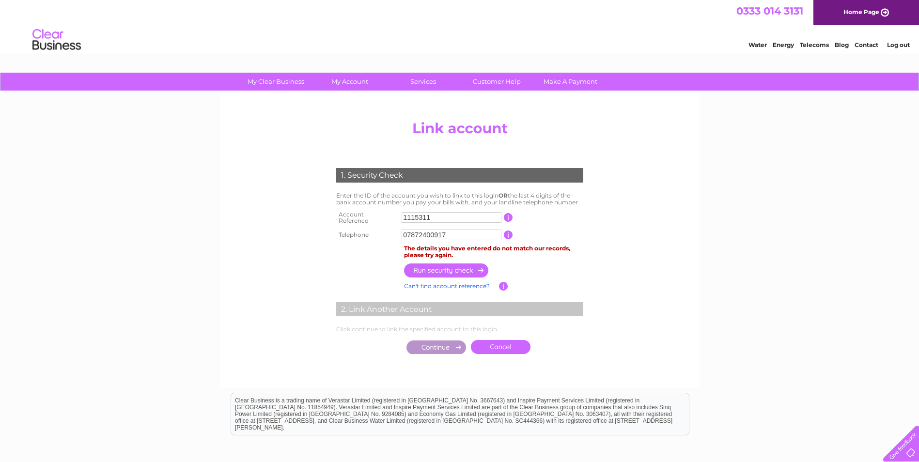
click at [503, 282] on input "button" at bounding box center [503, 286] width 9 height 9
click at [500, 283] on input "button" at bounding box center [503, 286] width 9 height 9
click at [503, 282] on input "button" at bounding box center [503, 286] width 9 height 9
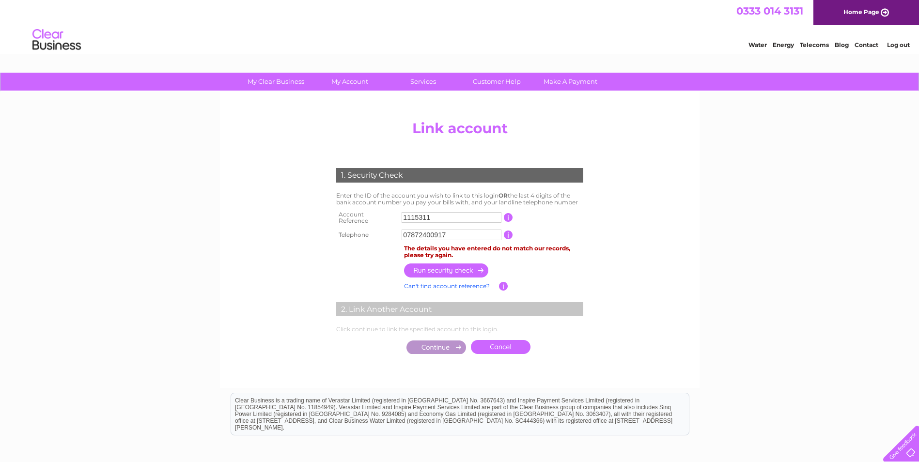
click at [503, 282] on input "button" at bounding box center [503, 286] width 9 height 9
click at [473, 282] on link "Can't find account reference?" at bounding box center [447, 285] width 86 height 7
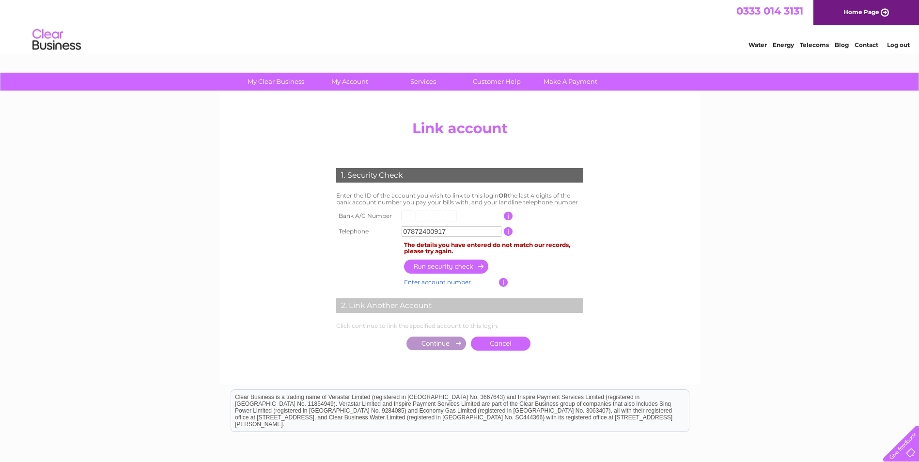
click at [406, 217] on input "text" at bounding box center [407, 216] width 13 height 11
click at [429, 279] on link "Enter account number" at bounding box center [437, 281] width 67 height 7
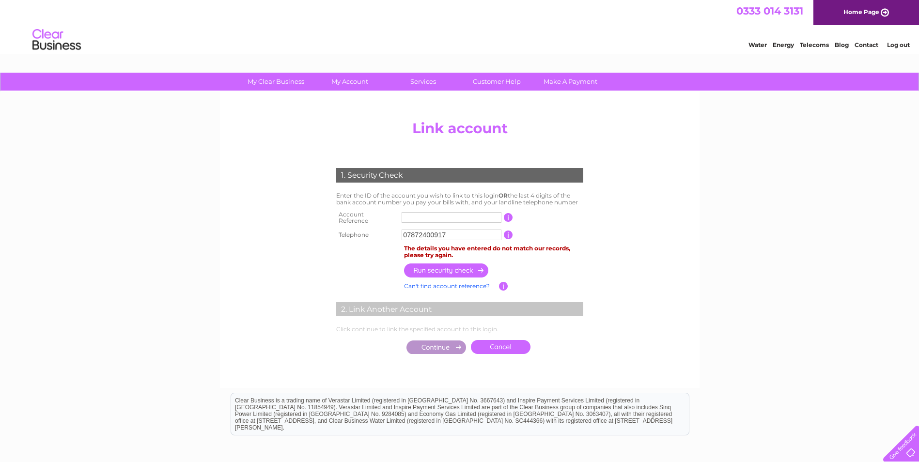
click at [425, 216] on input "text" at bounding box center [451, 217] width 100 height 11
click at [466, 231] on input "07872400917" at bounding box center [451, 235] width 100 height 11
click at [437, 267] on input "button" at bounding box center [446, 270] width 85 height 14
click at [437, 353] on td "Cancel" at bounding box center [493, 347] width 184 height 24
drag, startPoint x: 450, startPoint y: 209, endPoint x: 394, endPoint y: 209, distance: 56.2
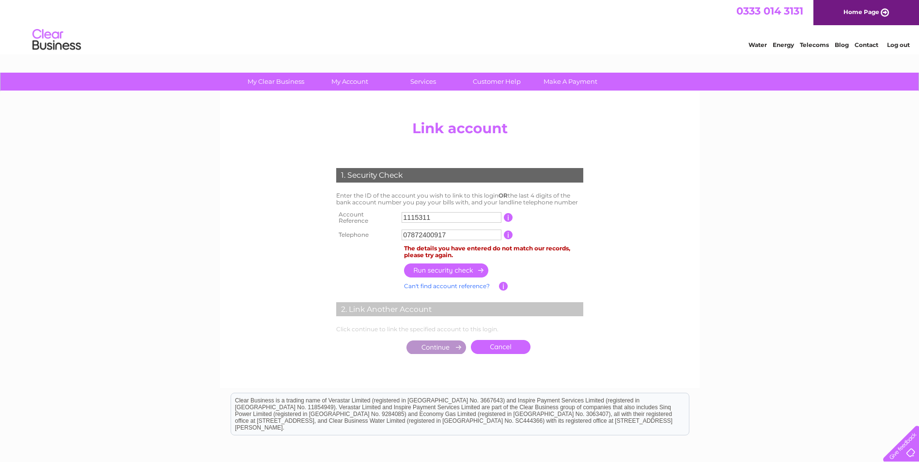
click at [394, 209] on tr "Account Reference 1115311 This should appear at the top of your bill and its th…" at bounding box center [460, 217] width 252 height 19
drag, startPoint x: 455, startPoint y: 215, endPoint x: 339, endPoint y: 213, distance: 115.8
click at [339, 213] on tr "Account Reference 1115311 This should appear at the top of your bill and its th…" at bounding box center [460, 217] width 252 height 19
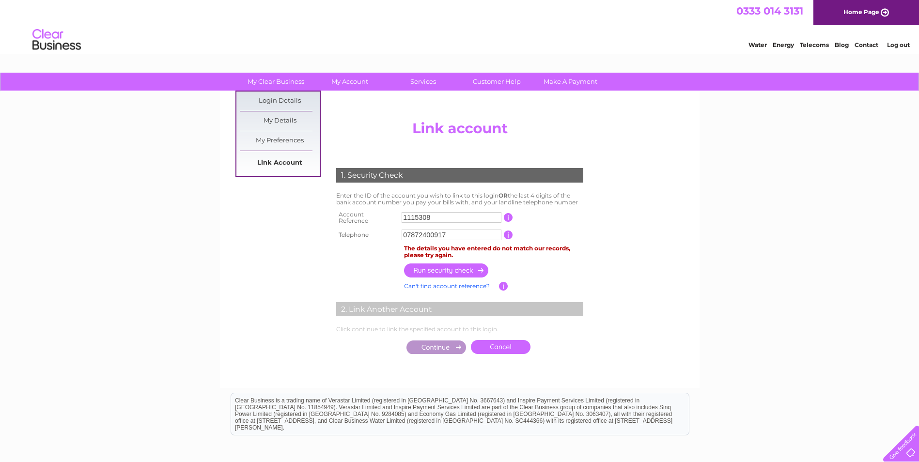
type input "1115308"
click at [283, 161] on link "Link Account" at bounding box center [280, 163] width 80 height 19
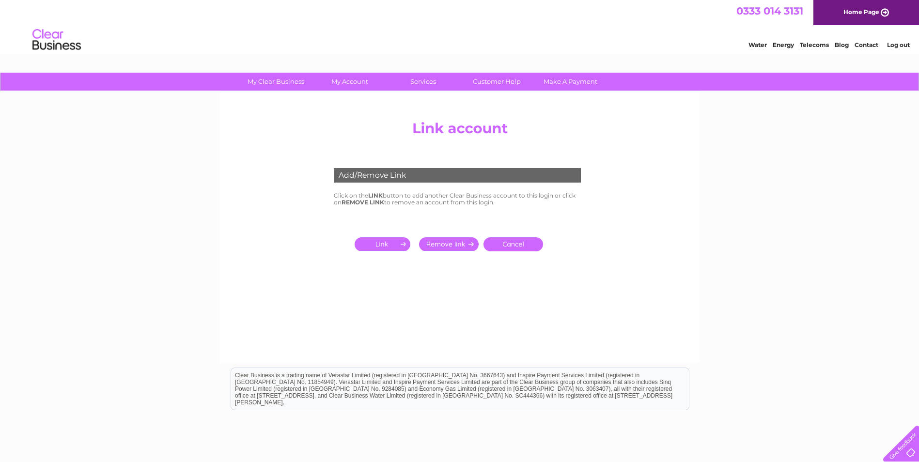
click at [379, 241] on input "submit" at bounding box center [384, 244] width 60 height 14
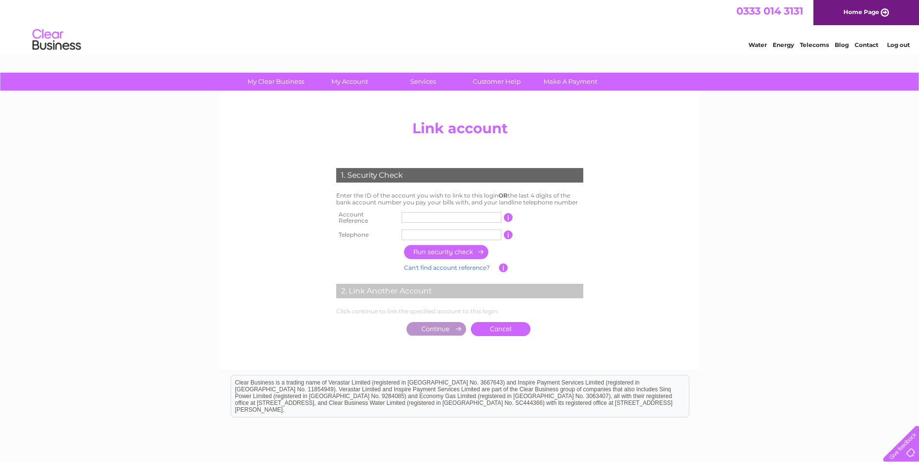
click at [458, 222] on td at bounding box center [451, 217] width 105 height 19
click at [451, 214] on input "text" at bounding box center [451, 217] width 100 height 11
type input "1115307"
click at [463, 230] on input "text" at bounding box center [451, 235] width 100 height 11
type input "07872400917"
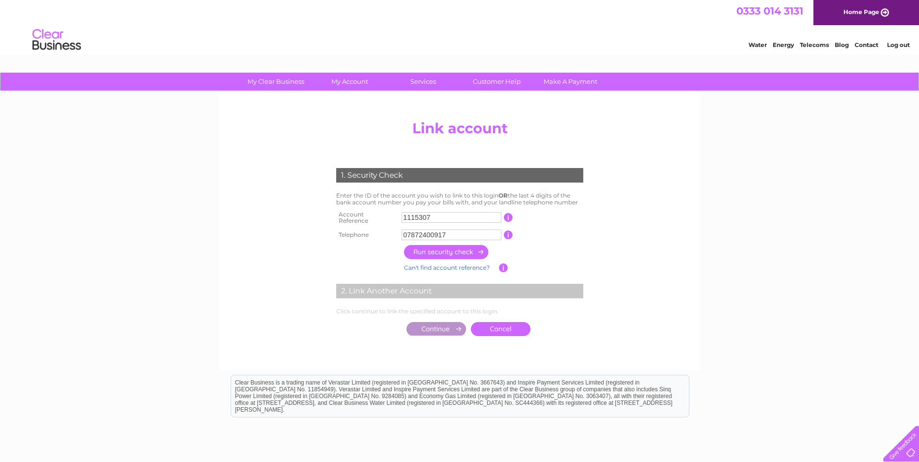
click at [434, 246] on input "button" at bounding box center [446, 252] width 85 height 14
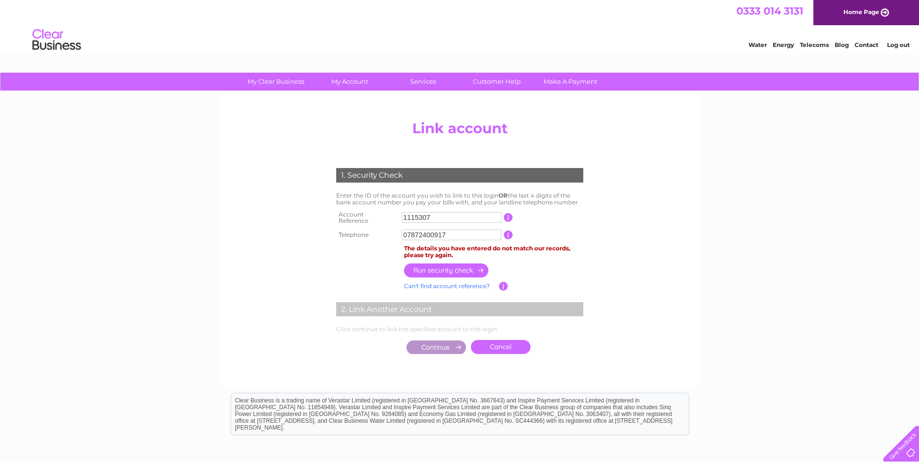
drag, startPoint x: 418, startPoint y: 215, endPoint x: 352, endPoint y: 215, distance: 66.3
click at [352, 215] on tr "Account Reference 1115307 This should appear at the top of your bill and its th…" at bounding box center [460, 217] width 252 height 19
drag, startPoint x: 452, startPoint y: 228, endPoint x: 281, endPoint y: 233, distance: 171.0
click at [281, 233] on center "Add/Remove Link Click on the LINK button to add another Clear Business account …" at bounding box center [459, 247] width 461 height 262
click at [436, 267] on input "button" at bounding box center [446, 270] width 85 height 14
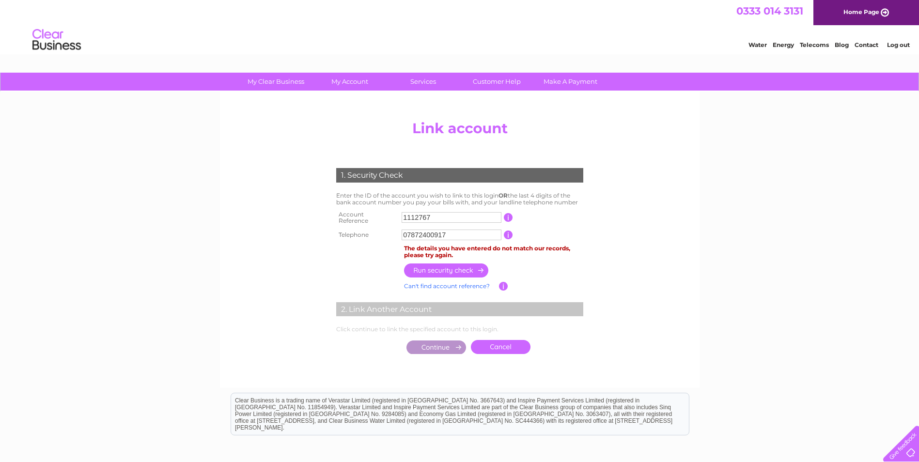
drag, startPoint x: 436, startPoint y: 215, endPoint x: 227, endPoint y: 213, distance: 209.7
click at [235, 215] on center "Add/Remove Link Click on the LINK button to add another Clear Business account …" at bounding box center [459, 247] width 461 height 262
click at [446, 273] on input "button" at bounding box center [446, 270] width 85 height 14
drag, startPoint x: 461, startPoint y: 217, endPoint x: 367, endPoint y: 220, distance: 94.0
click at [366, 217] on tr "Account Reference 1081008 This should appear at the top of your bill and its th…" at bounding box center [460, 217] width 252 height 19
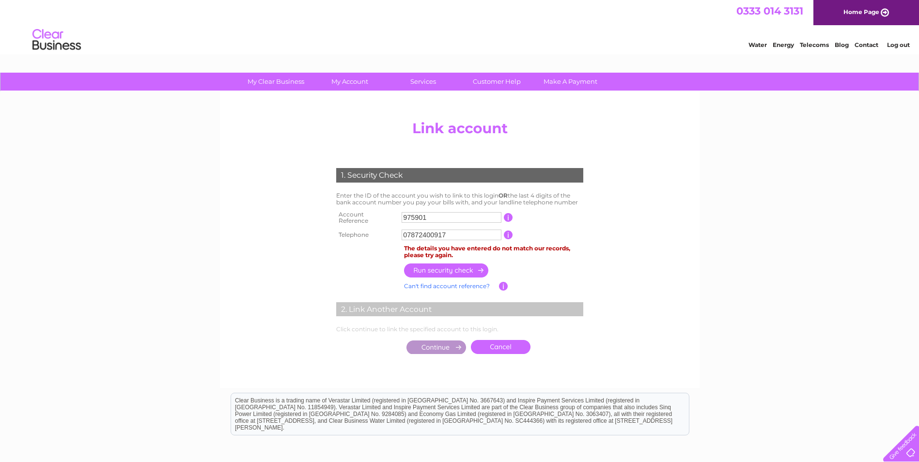
type input "975901"
click at [459, 263] on input "button" at bounding box center [446, 270] width 85 height 14
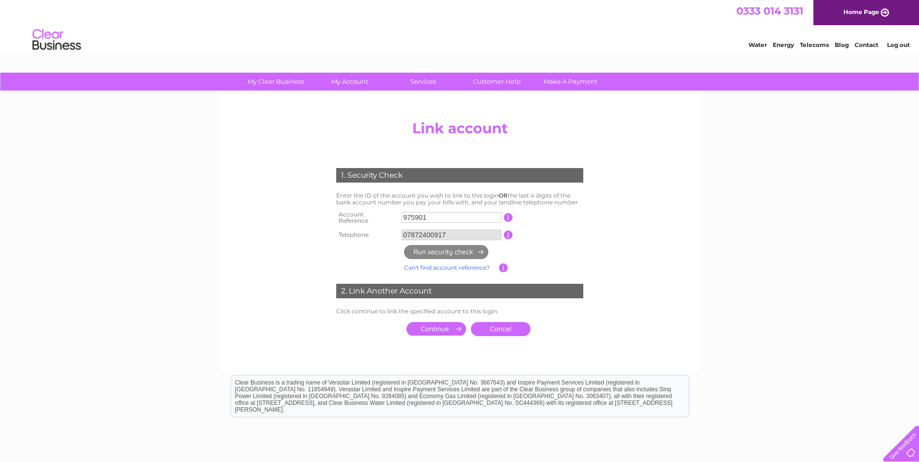
click at [435, 322] on input "submit" at bounding box center [436, 329] width 60 height 14
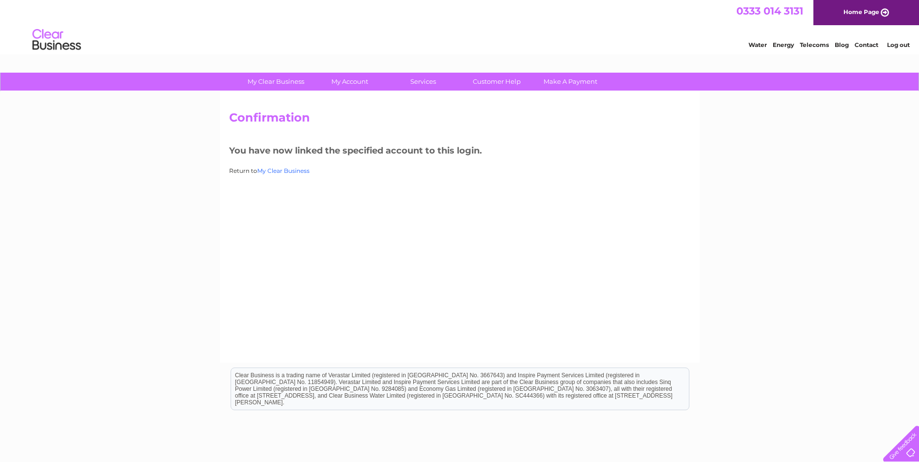
click at [278, 169] on div "Confirmation You have now linked the specified account to this login. Return to…" at bounding box center [459, 227] width 479 height 271
click at [280, 168] on link "My Clear Business" at bounding box center [283, 170] width 52 height 7
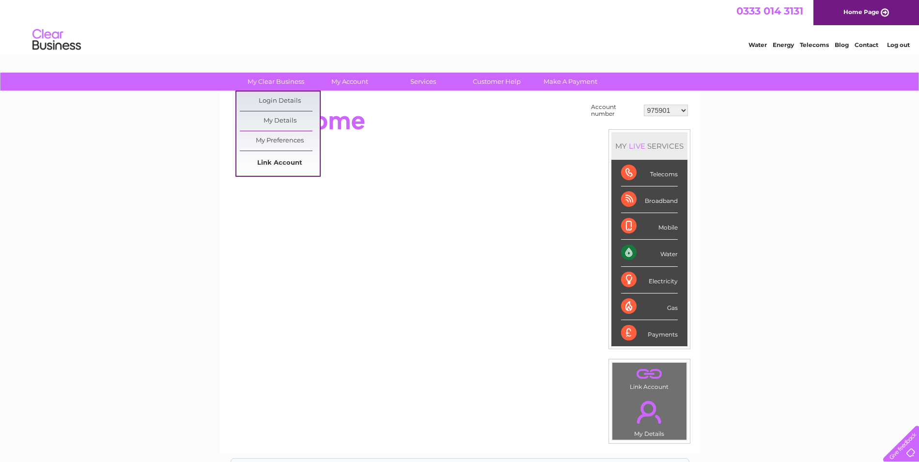
click at [273, 167] on link "Link Account" at bounding box center [280, 163] width 80 height 19
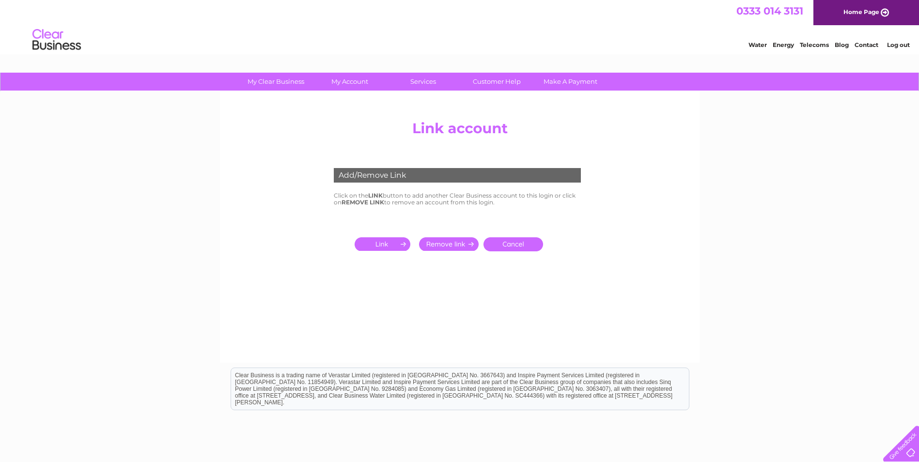
click at [383, 245] on input "submit" at bounding box center [384, 244] width 60 height 14
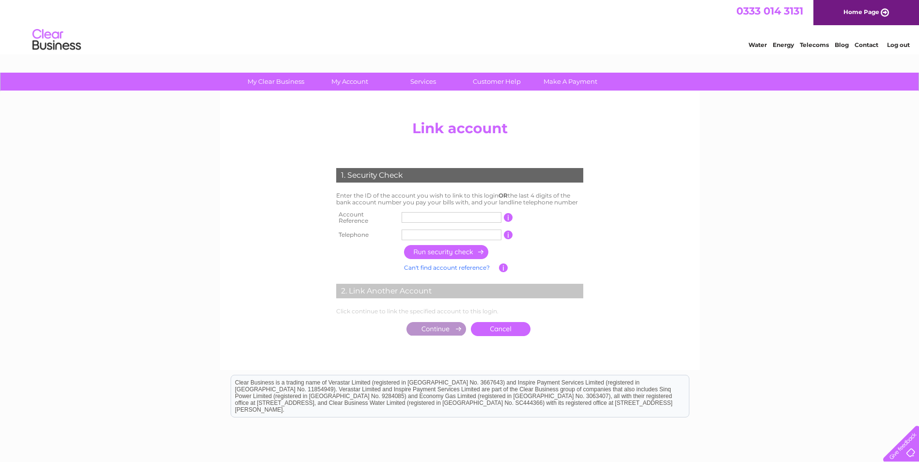
click at [472, 212] on input "text" at bounding box center [451, 217] width 100 height 11
type input "975296"
click at [438, 233] on input "text" at bounding box center [451, 235] width 100 height 11
type input "07872400917"
click at [441, 245] on input "button" at bounding box center [446, 252] width 85 height 14
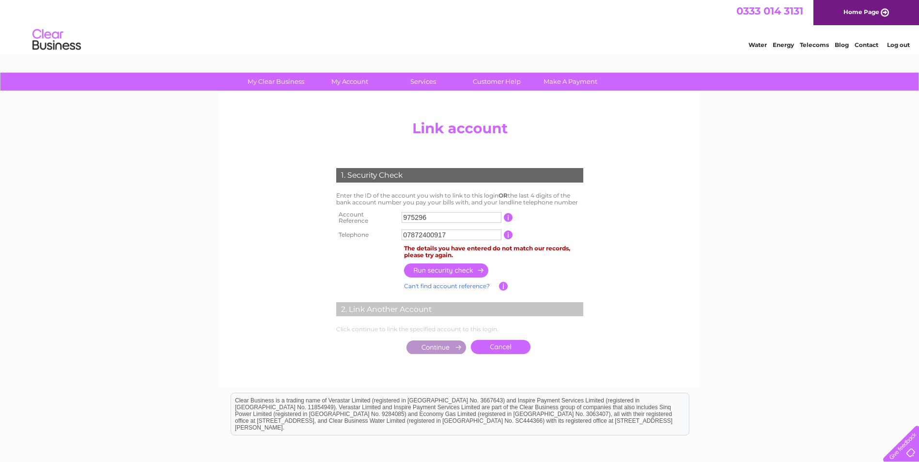
drag, startPoint x: 474, startPoint y: 216, endPoint x: 381, endPoint y: 225, distance: 93.4
click at [393, 225] on tbody "Account Reference 975296 This should appear at the top of your bill and its the…" at bounding box center [460, 225] width 252 height 35
click at [460, 270] on input "button" at bounding box center [446, 270] width 85 height 14
drag, startPoint x: 437, startPoint y: 218, endPoint x: 405, endPoint y: 208, distance: 34.0
click at [363, 208] on tr "Account Reference 967986 This should appear at the top of your bill and its the…" at bounding box center [460, 217] width 252 height 19
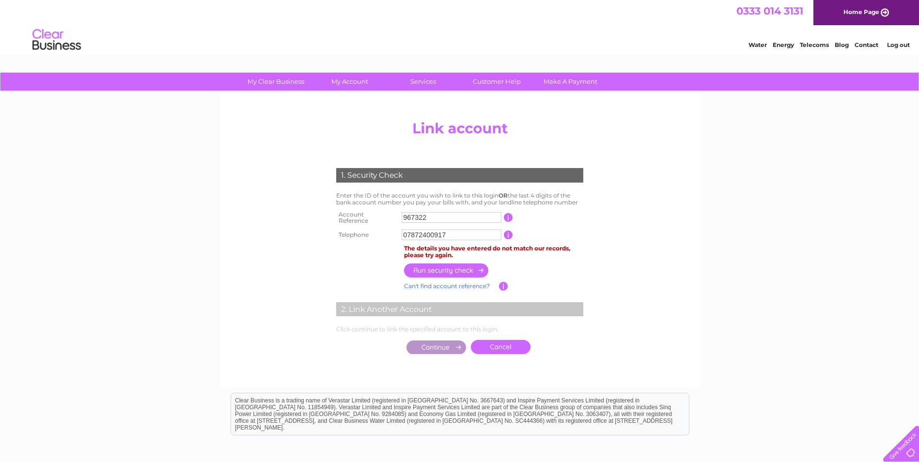
click at [447, 267] on input "button" at bounding box center [446, 270] width 85 height 14
drag, startPoint x: 431, startPoint y: 216, endPoint x: 337, endPoint y: 215, distance: 94.9
click at [340, 215] on tr "Account Reference 967322 This should appear at the top of your bill and its the…" at bounding box center [460, 217] width 252 height 19
type input "948963"
click at [430, 267] on input "button" at bounding box center [446, 270] width 85 height 14
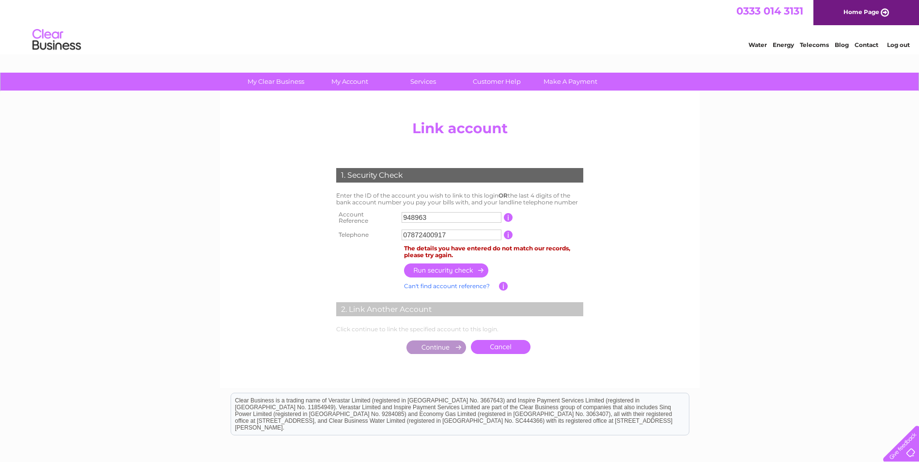
drag, startPoint x: 479, startPoint y: 231, endPoint x: 311, endPoint y: 231, distance: 168.0
click at [311, 231] on center "Add/Remove Link Click on the LINK button to add another Clear Business account …" at bounding box center [459, 247] width 461 height 262
